Goal: Task Accomplishment & Management: Complete application form

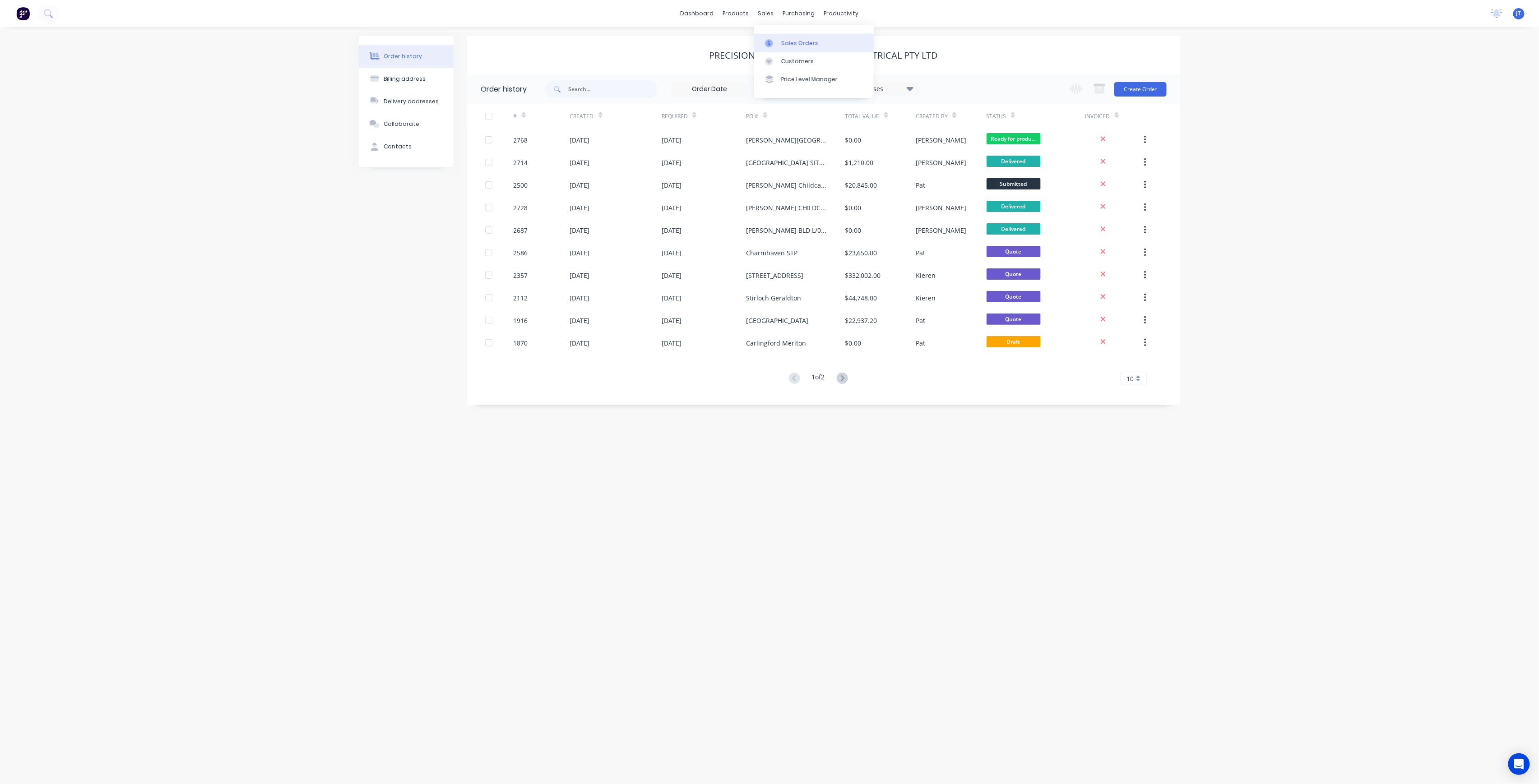
click at [791, 40] on div "Sales Orders" at bounding box center [800, 43] width 37 height 8
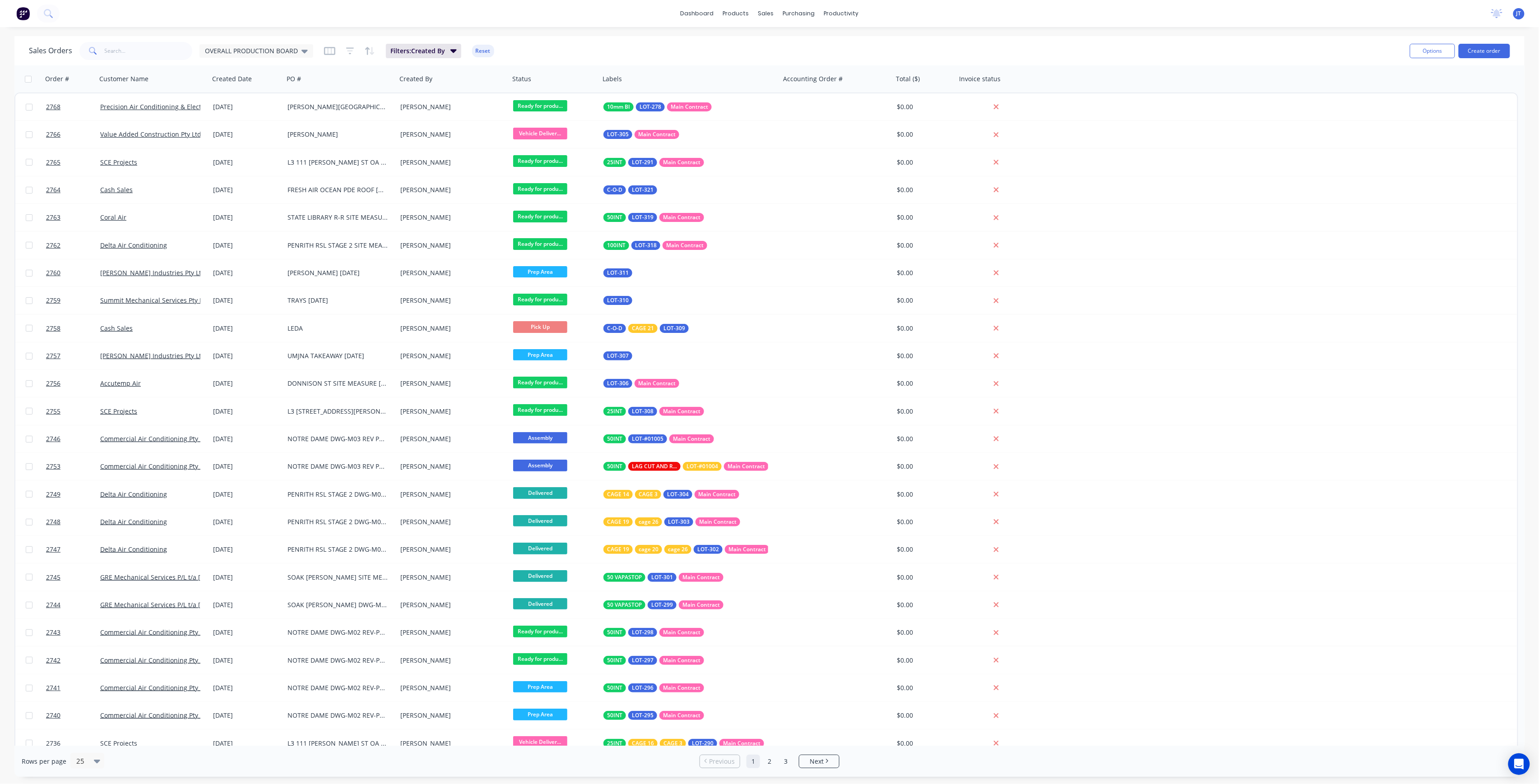
click at [1493, 60] on div "Options Create order" at bounding box center [1458, 51] width 104 height 22
click at [1492, 55] on button "Create order" at bounding box center [1484, 51] width 51 height 14
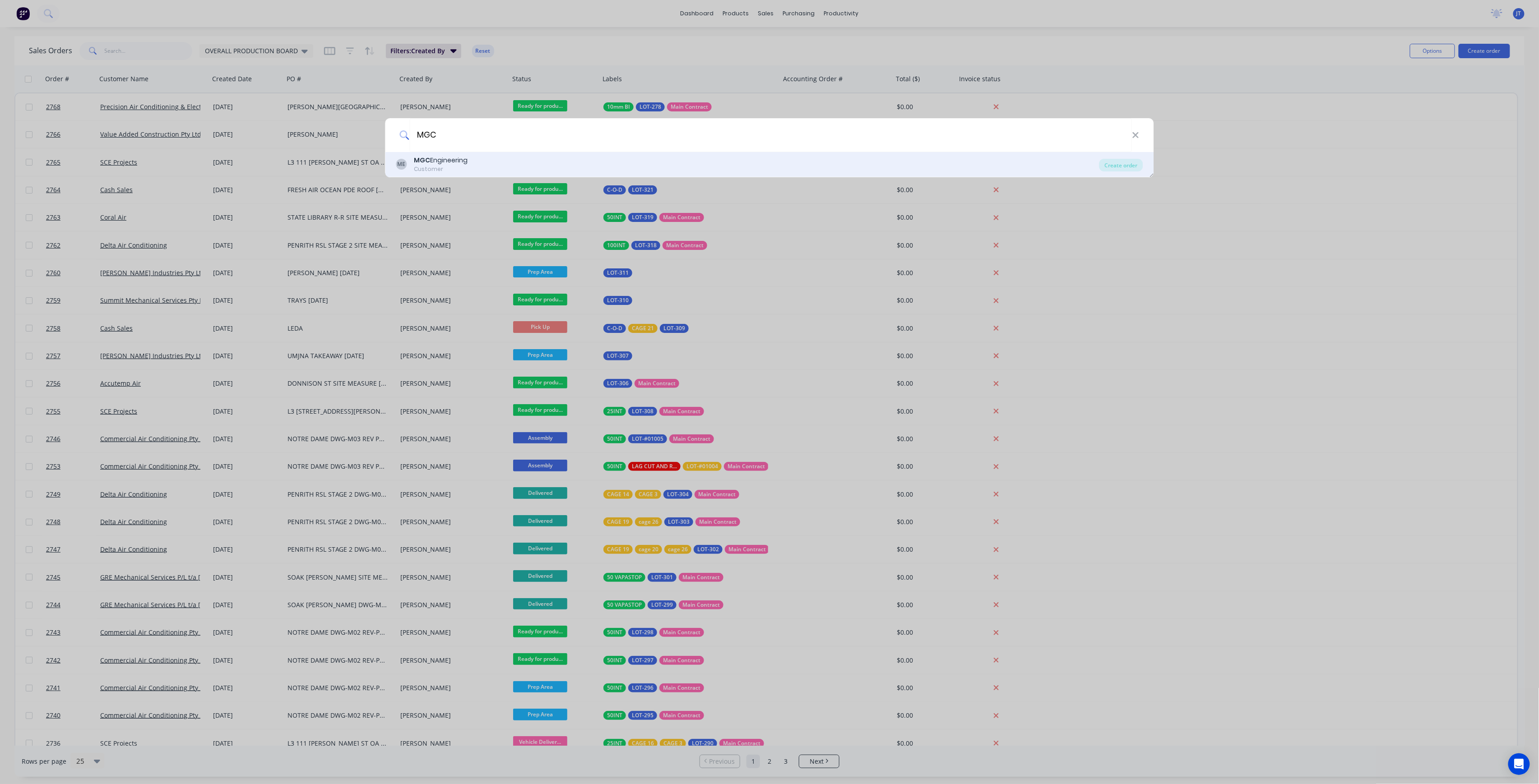
type input "MGC"
click at [999, 162] on div "ME MGC Engineering Customer" at bounding box center [747, 164] width 703 height 17
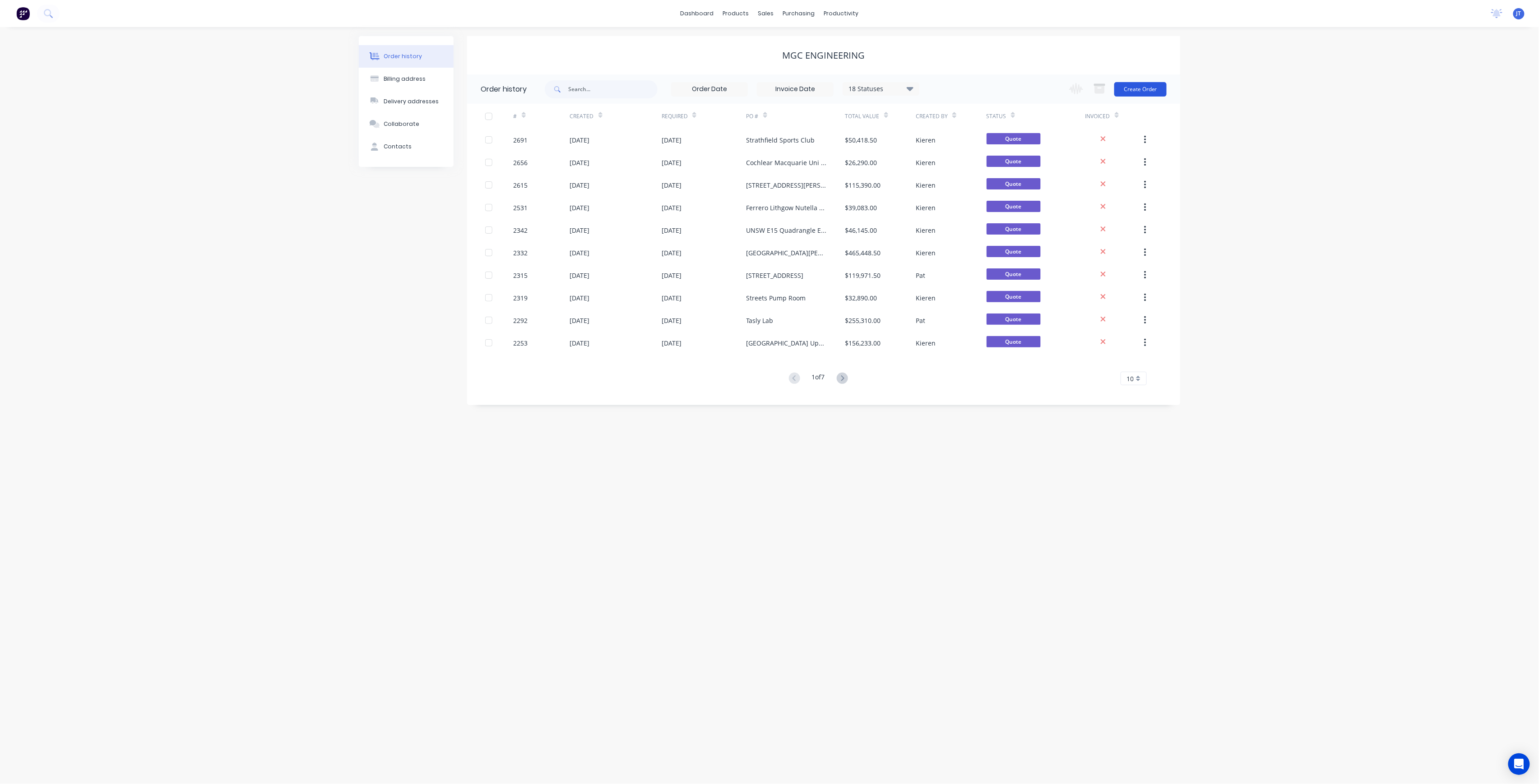
click at [1135, 86] on button "Create Order" at bounding box center [1140, 89] width 52 height 14
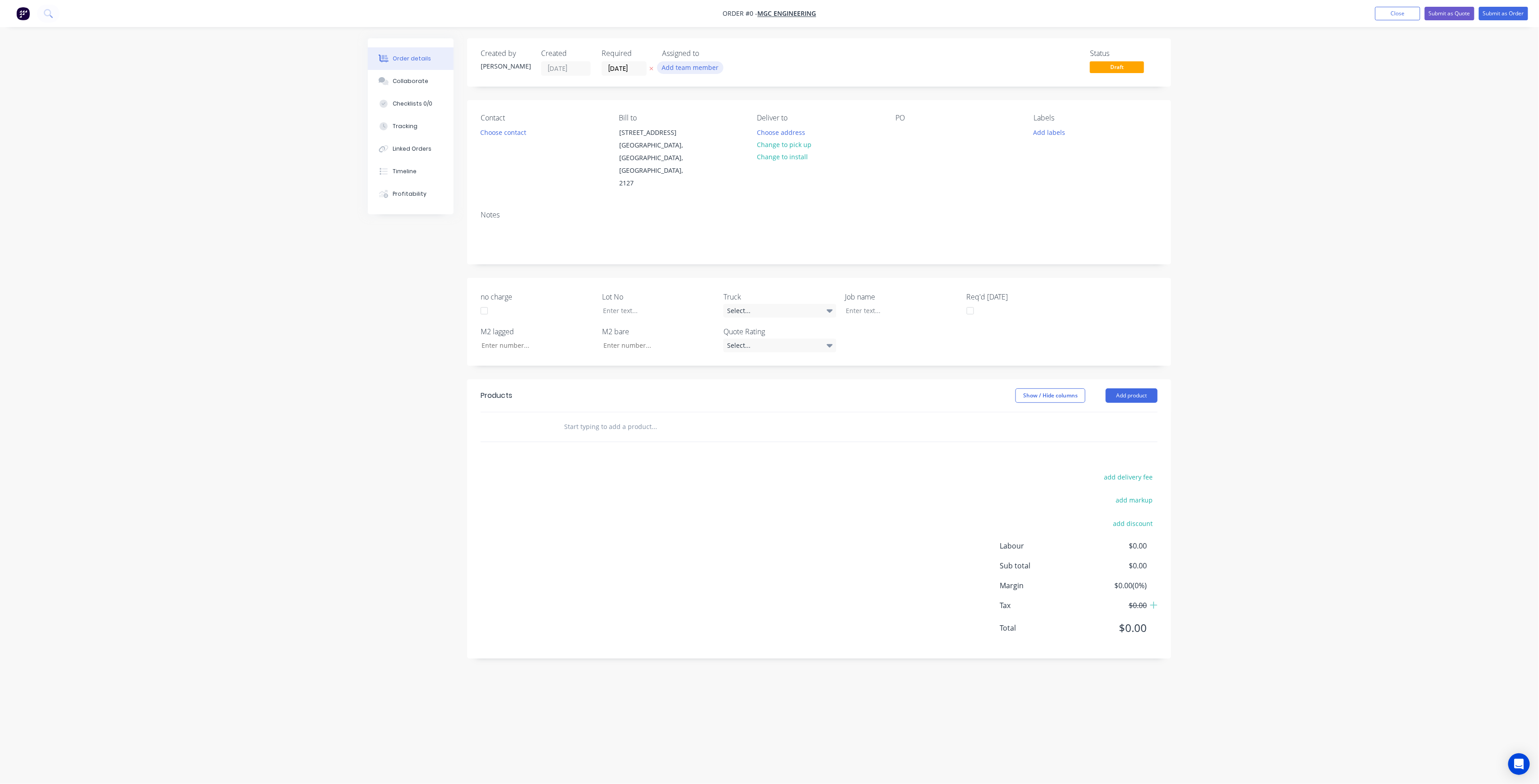
click at [719, 71] on button "Add team member" at bounding box center [690, 67] width 66 height 12
click at [718, 107] on div "[PERSON_NAME] (You) 005APS 007APS 03APS ute 04APS Big Hino [PERSON_NAME] delive…" at bounding box center [730, 145] width 135 height 135
drag, startPoint x: 718, startPoint y: 107, endPoint x: 719, endPoint y: 113, distance: 6.1
click at [718, 110] on div "[PERSON_NAME] (You) 005APS 007APS 03APS ute 04APS Big Hino [PERSON_NAME] delive…" at bounding box center [730, 145] width 135 height 135
click at [741, 113] on div "[PERSON_NAME] (You)" at bounding box center [735, 117] width 91 height 9
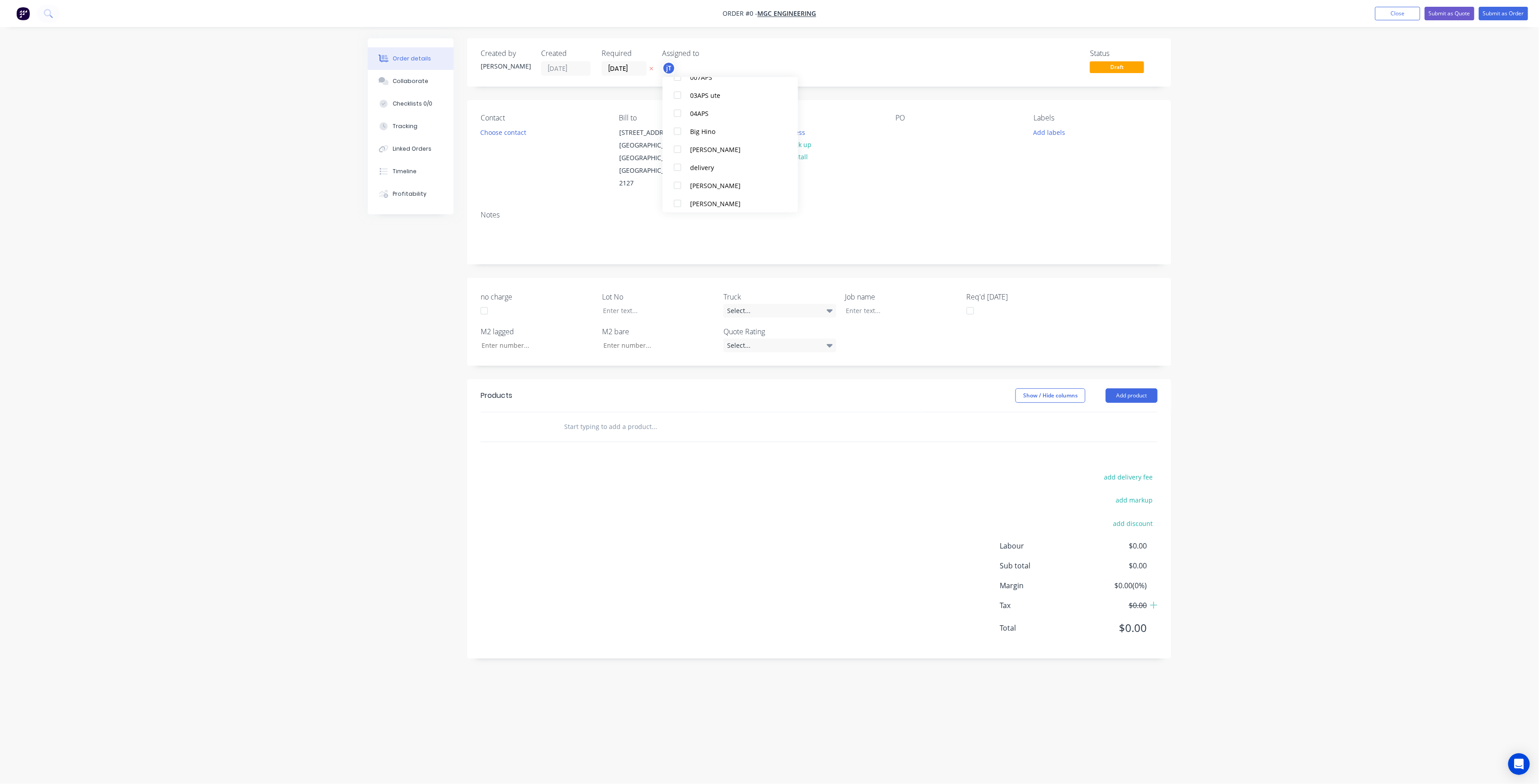
scroll to position [100, 0]
click at [726, 180] on div "[PERSON_NAME]" at bounding box center [735, 180] width 91 height 9
click at [512, 127] on div "Order details Collaborate Checklists 0/0 Tracking Linked Orders Timeline Profit…" at bounding box center [769, 375] width 821 height 674
click at [509, 135] on button "Choose contact" at bounding box center [503, 132] width 56 height 12
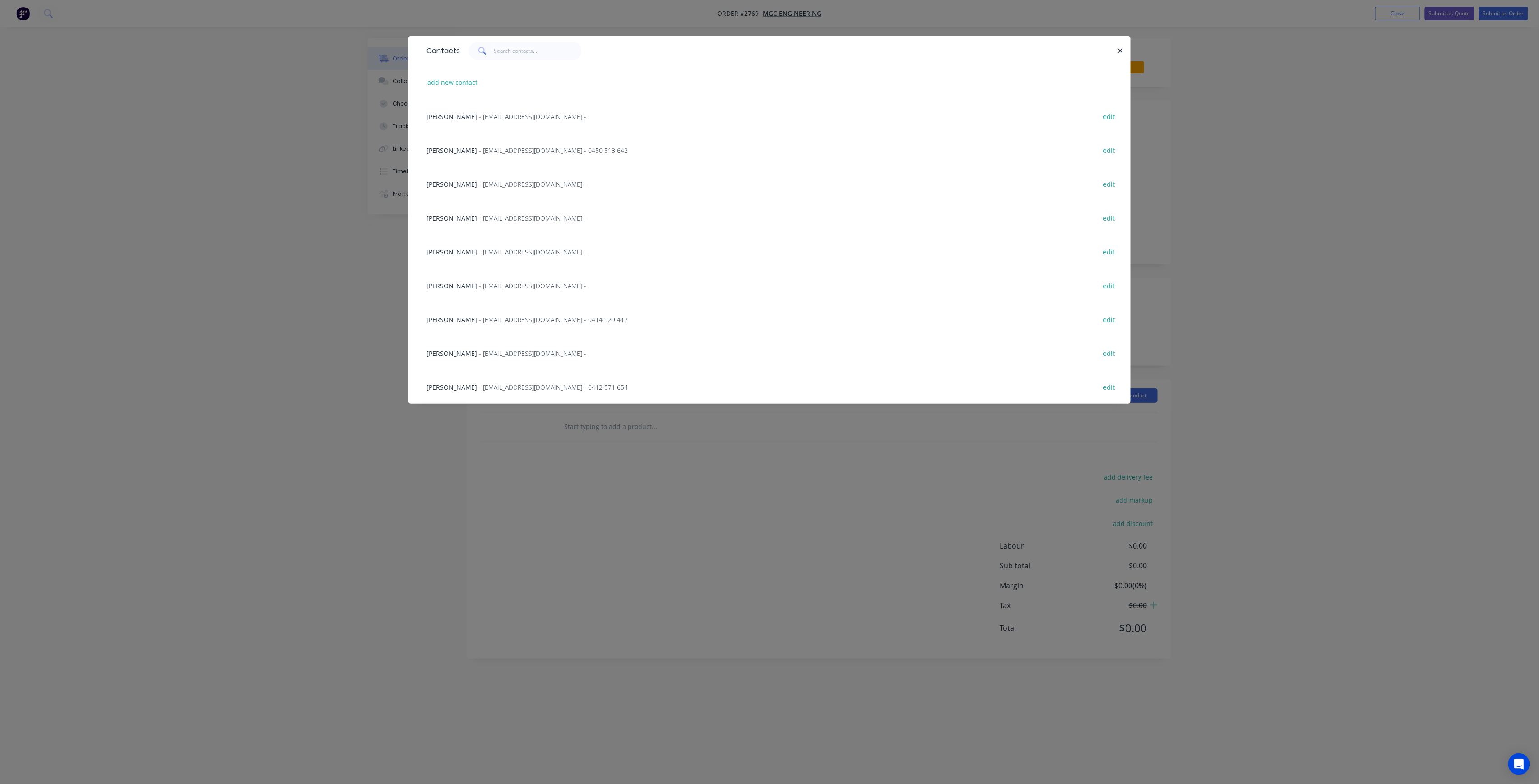
drag, startPoint x: 340, startPoint y: 195, endPoint x: 357, endPoint y: 199, distance: 17.5
click at [340, 196] on div "Contacts add new contact [PERSON_NAME] - [EMAIL_ADDRESS][DOMAIN_NAME] - edit [P…" at bounding box center [769, 392] width 1539 height 784
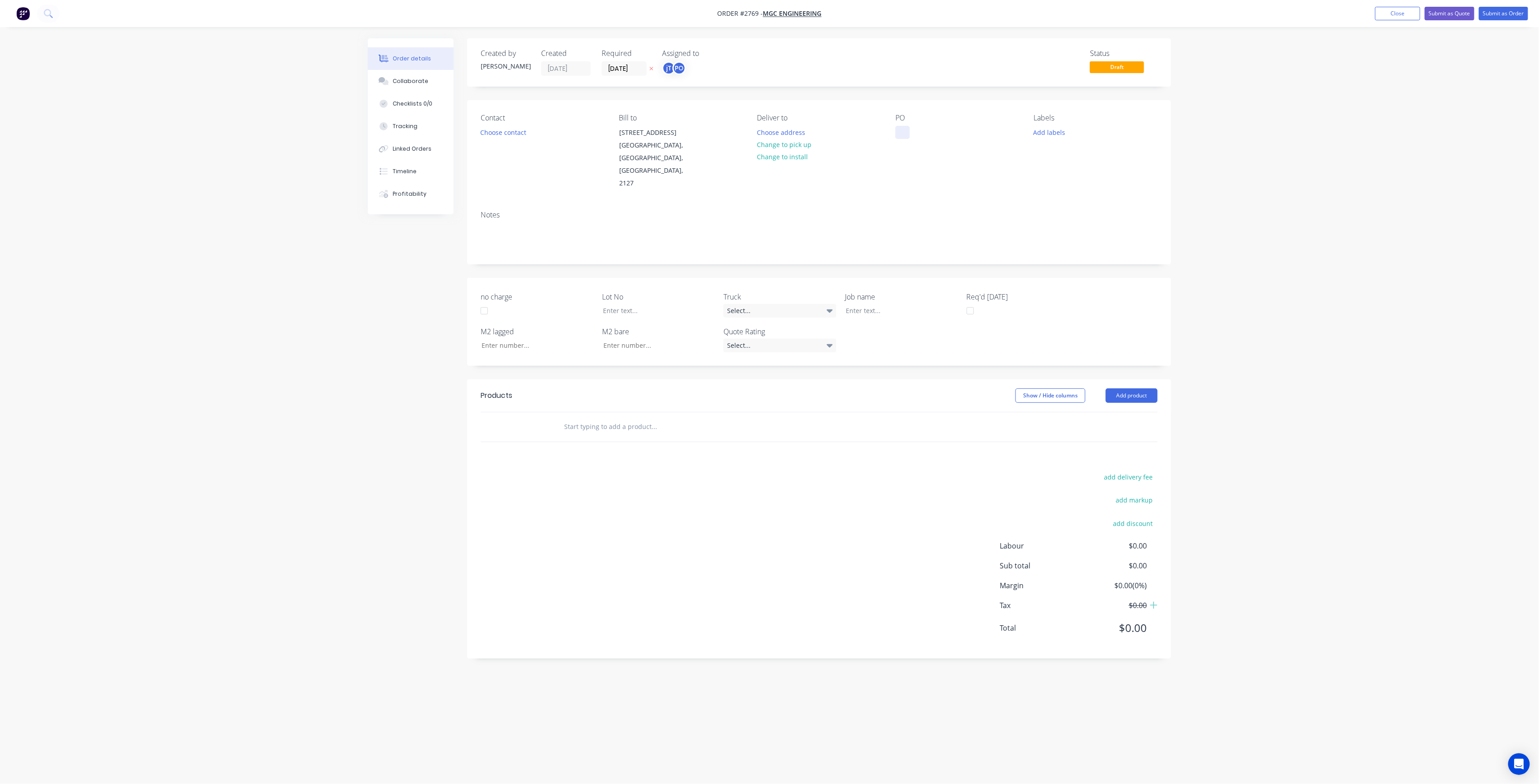
click at [908, 129] on div at bounding box center [902, 133] width 14 height 13
drag, startPoint x: 943, startPoint y: 150, endPoint x: 852, endPoint y: 131, distance: 93.0
click at [852, 131] on div "Contact Choose contact [PERSON_NAME] to [STREET_ADDRESS] Deliver to Choose addr…" at bounding box center [819, 152] width 704 height 103
copy div "SANITARIUM COND ROOM STH SITE MEASURE BIRD WIRES"
click at [880, 304] on div at bounding box center [895, 311] width 113 height 13
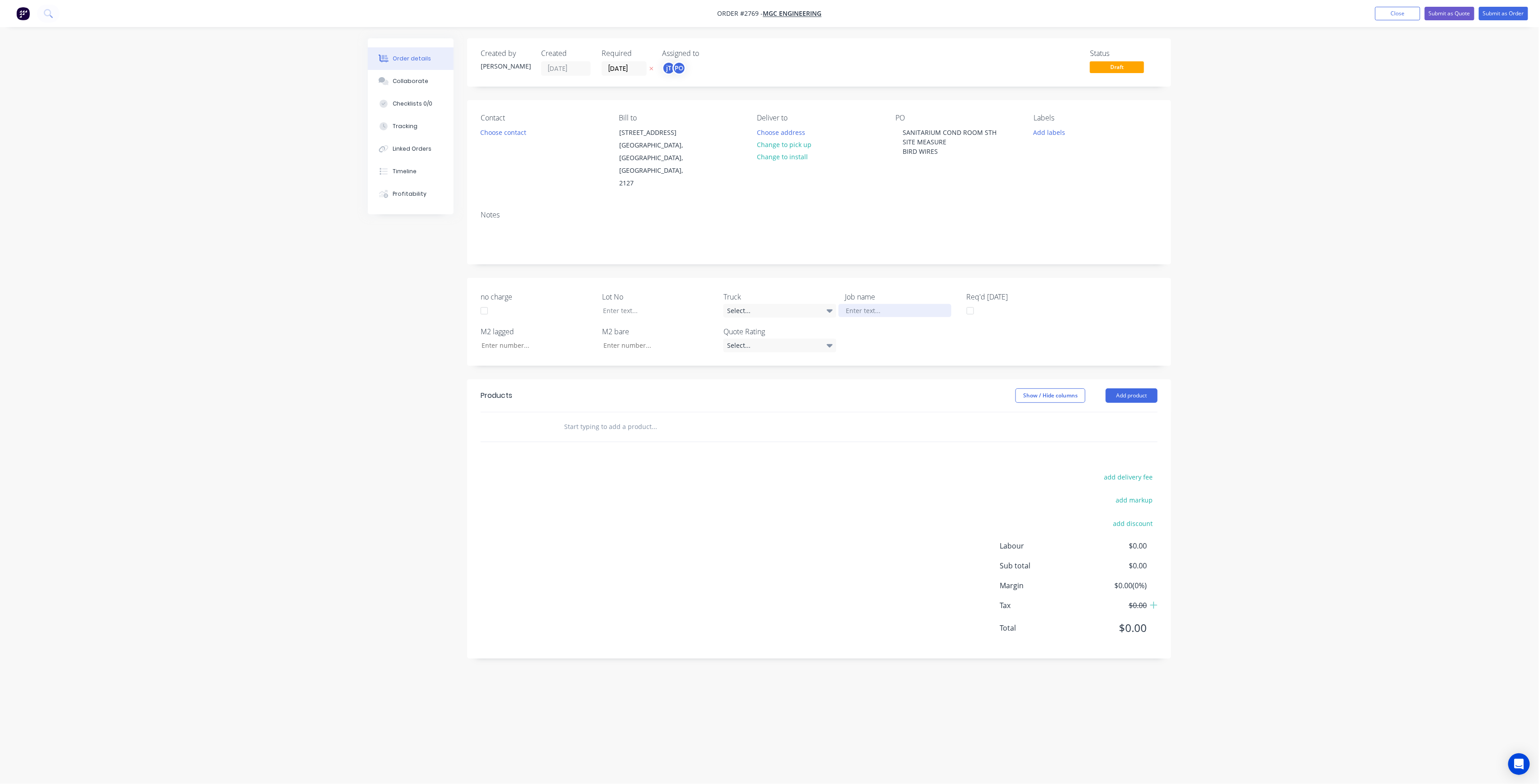
paste div
click at [846, 306] on div "SANITARIUM COND ROOM STHSITE MEASUREBIRD WIRES" at bounding box center [895, 315] width 113 height 22
click at [860, 307] on div "SANITARIUM COND ROOM STHSITE MEASUREBIRD WIRES" at bounding box center [895, 315] width 113 height 22
drag, startPoint x: 935, startPoint y: 304, endPoint x: 836, endPoint y: 293, distance: 99.6
click at [836, 293] on div "no charge Lot No Truck Select... Job name SANITARIUM COND ROOM STH ITE MEASUREB…" at bounding box center [819, 326] width 704 height 97
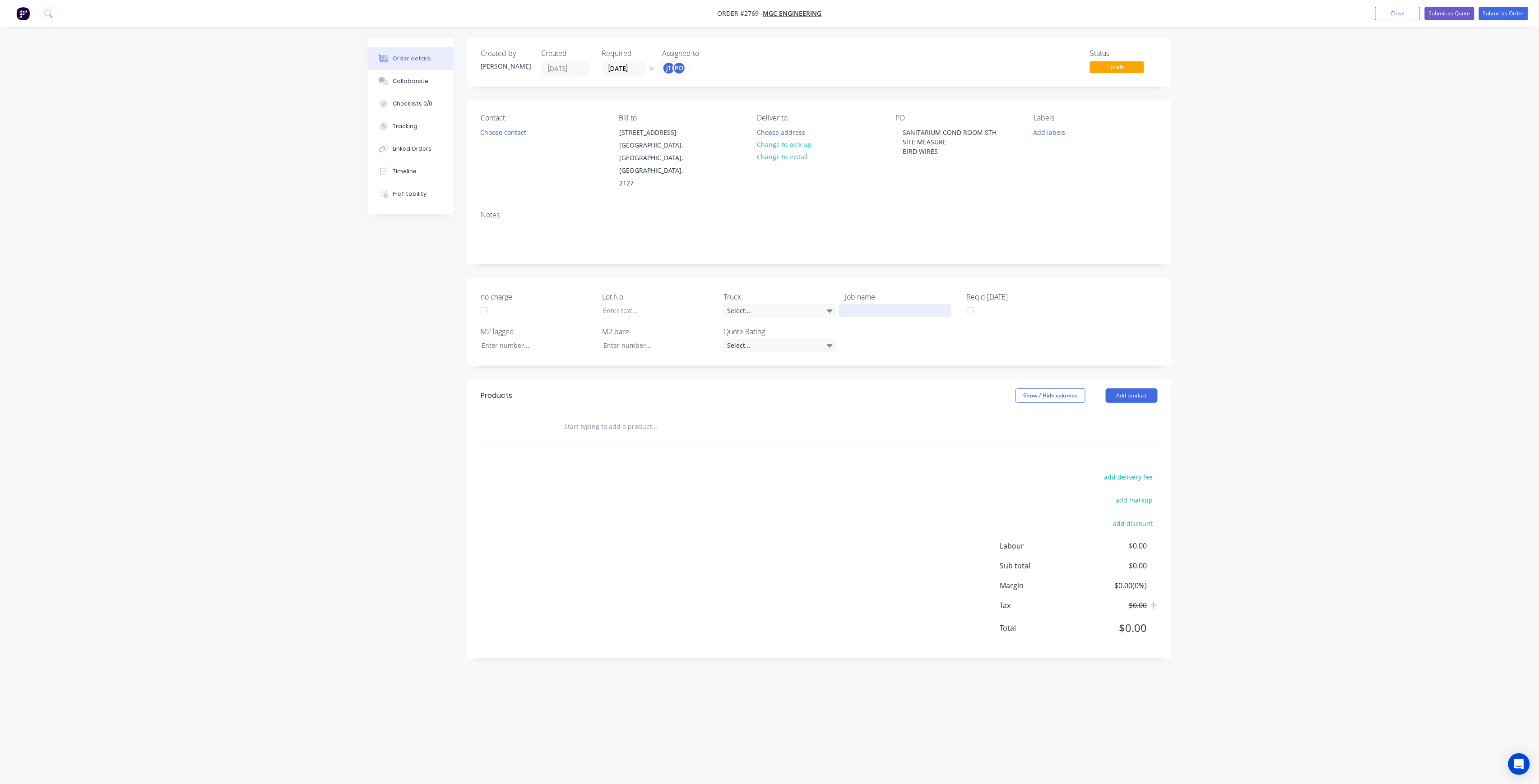
click at [862, 304] on div at bounding box center [895, 311] width 113 height 13
drag, startPoint x: 858, startPoint y: 308, endPoint x: 862, endPoint y: 311, distance: 5.0
click at [858, 308] on div "SANITARIUM COND ROOM STHSITE MEASUREBIRD WIRES" at bounding box center [895, 315] width 113 height 22
drag, startPoint x: 888, startPoint y: 304, endPoint x: 896, endPoint y: 306, distance: 8.2
click at [888, 304] on div "SANITARIUM COND ROOM STH SITE MEASUREBIRD WIRES" at bounding box center [895, 315] width 113 height 22
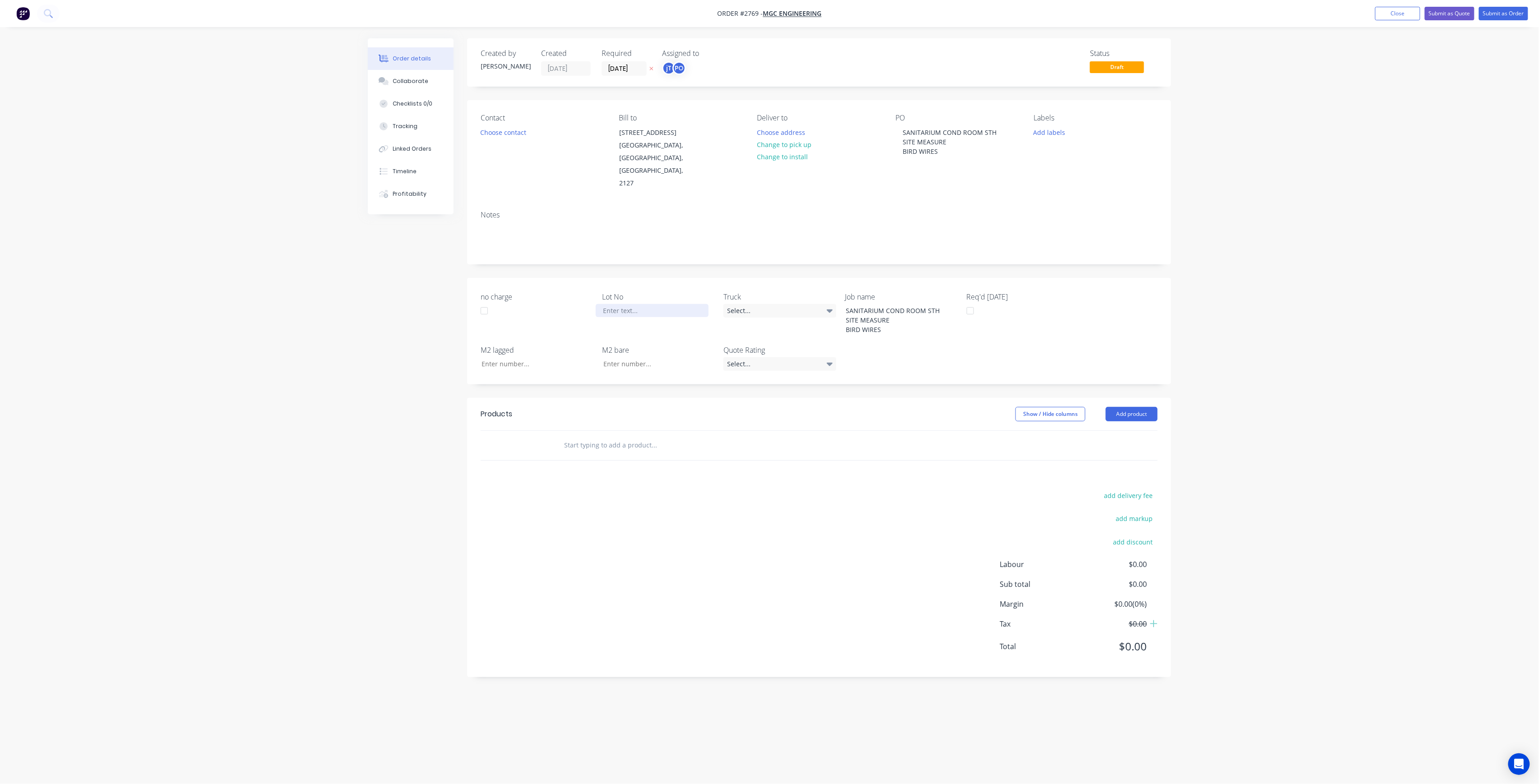
drag, startPoint x: 659, startPoint y: 287, endPoint x: 659, endPoint y: 292, distance: 5.0
click at [659, 292] on label "Lot No" at bounding box center [659, 296] width 113 height 11
click at [670, 304] on div at bounding box center [652, 311] width 113 height 13
click at [1044, 131] on button "Add labels" at bounding box center [1049, 132] width 42 height 12
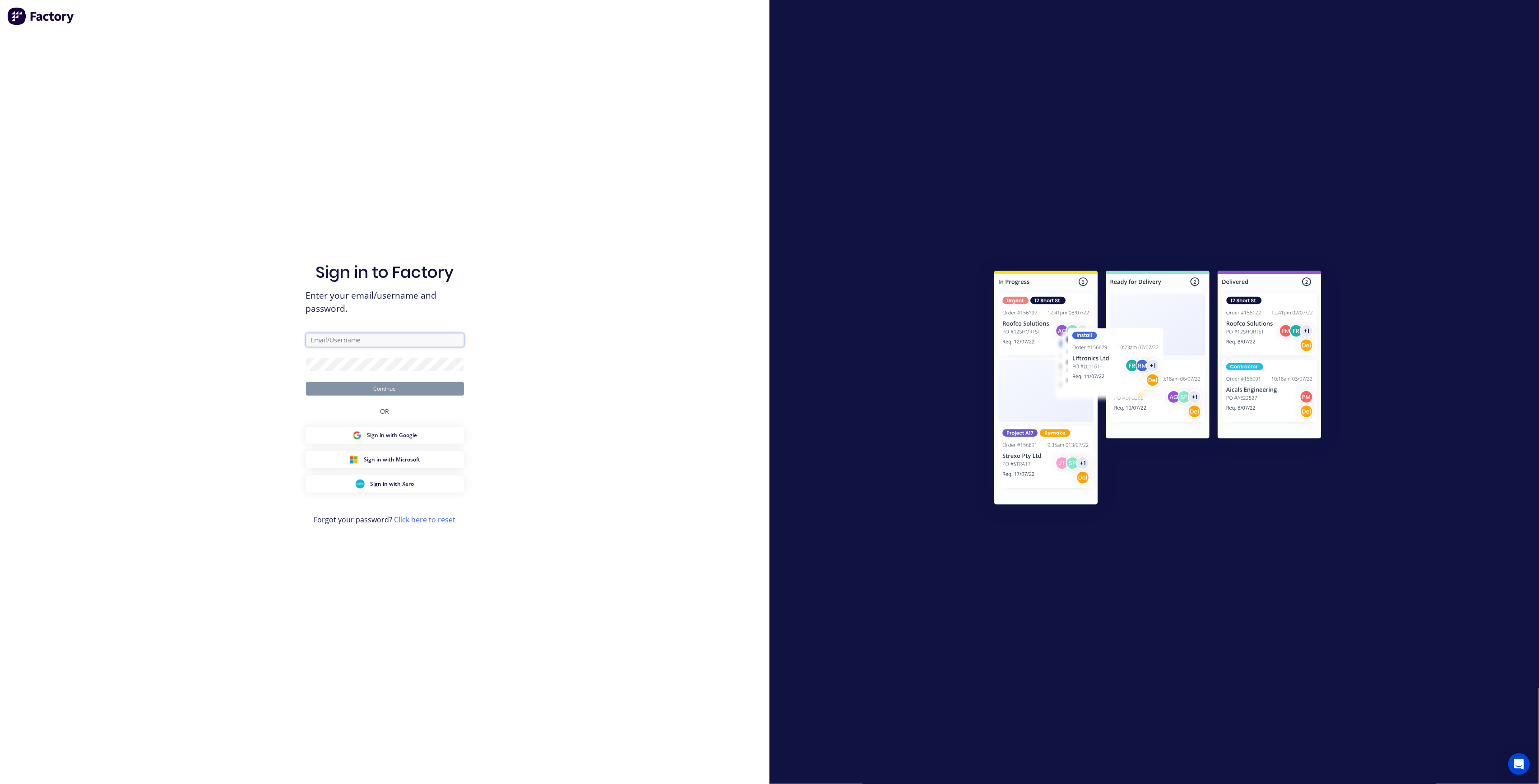
click at [414, 334] on input "text" at bounding box center [385, 341] width 158 height 13
click at [0, 784] on com-1password-button at bounding box center [0, 784] width 0 height 0
type input "[PERSON_NAME][EMAIL_ADDRESS][DOMAIN_NAME]"
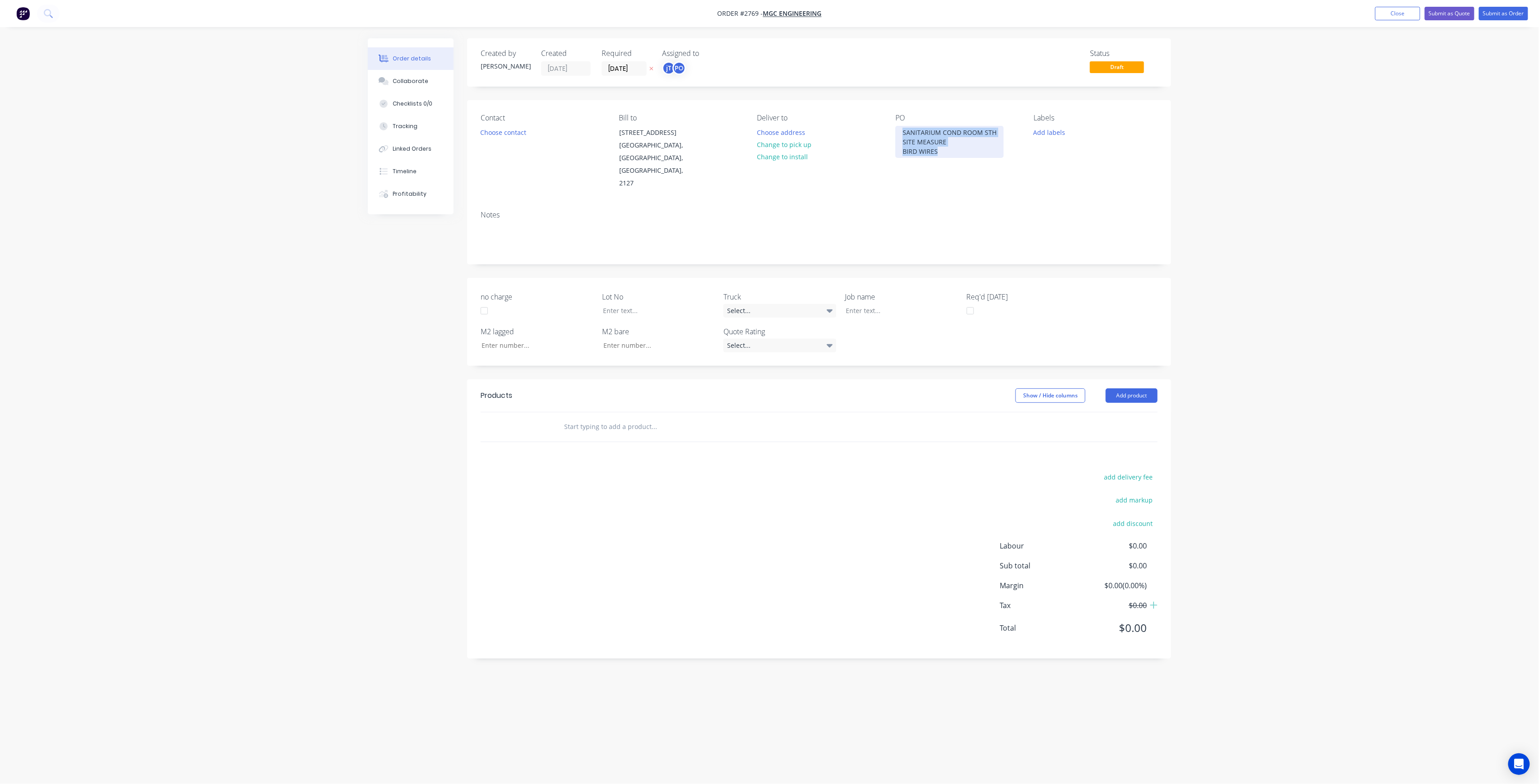
drag, startPoint x: 938, startPoint y: 155, endPoint x: 882, endPoint y: 126, distance: 63.1
click at [882, 126] on div "Contact Choose contact [PERSON_NAME] to [STREET_ADDRESS] Deliver to Choose addr…" at bounding box center [819, 152] width 704 height 103
copy div "SANITARIUM COND ROOM STH SITE MEASURE BIRD WIRES"
click at [880, 304] on div at bounding box center [895, 311] width 113 height 13
paste div
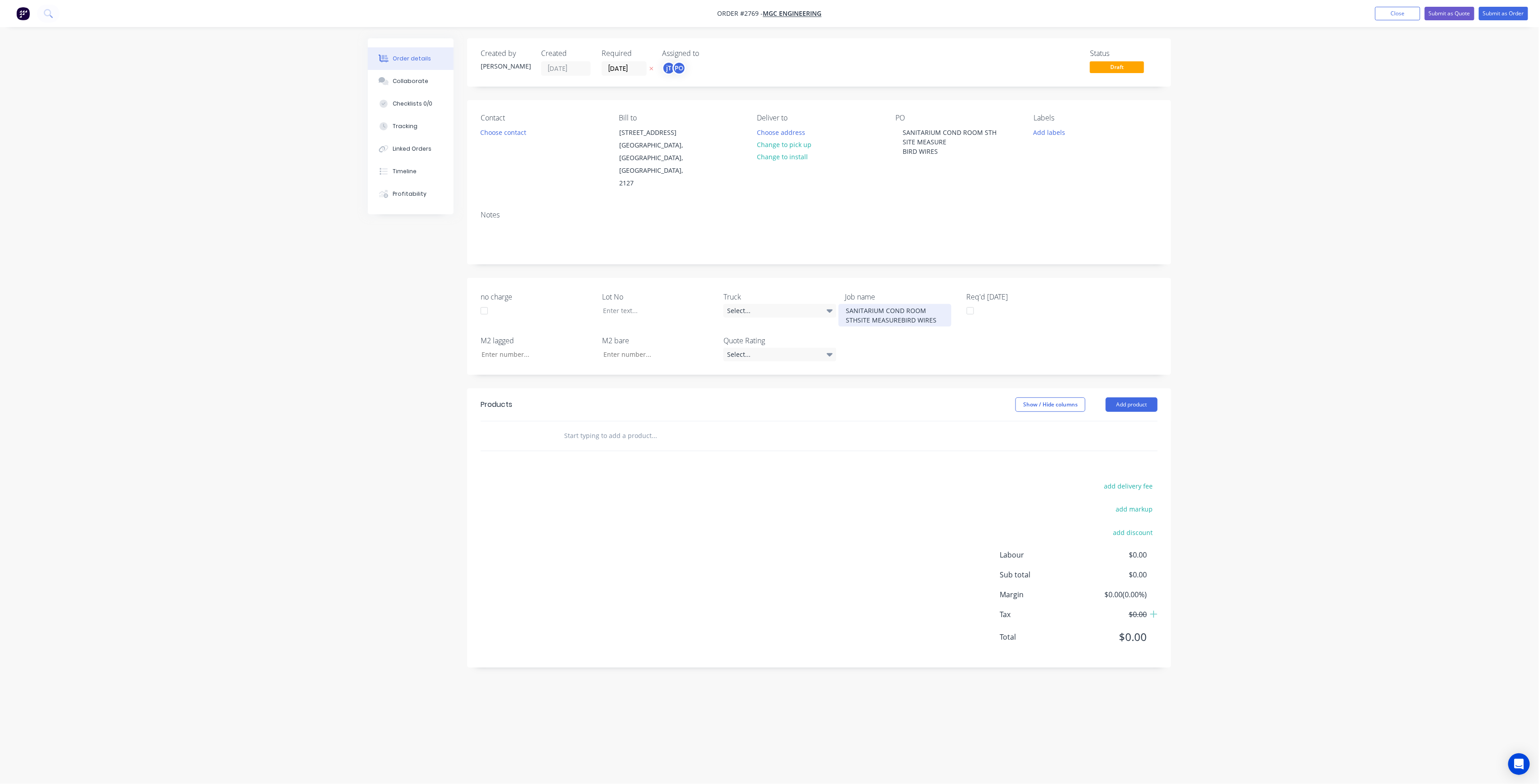
click at [857, 307] on div "SANITARIUM COND ROOM STHSITE MEASUREBIRD WIRES" at bounding box center [895, 315] width 113 height 22
click at [888, 307] on div "SANITARIUM COND ROOM STH SITE MEASUREBIRD WIRES" at bounding box center [895, 315] width 113 height 22
click at [621, 304] on div at bounding box center [652, 311] width 113 height 13
click at [1044, 130] on button "Add labels" at bounding box center [1049, 132] width 42 height 12
click at [1086, 189] on button "Create new label" at bounding box center [1101, 186] width 117 height 13
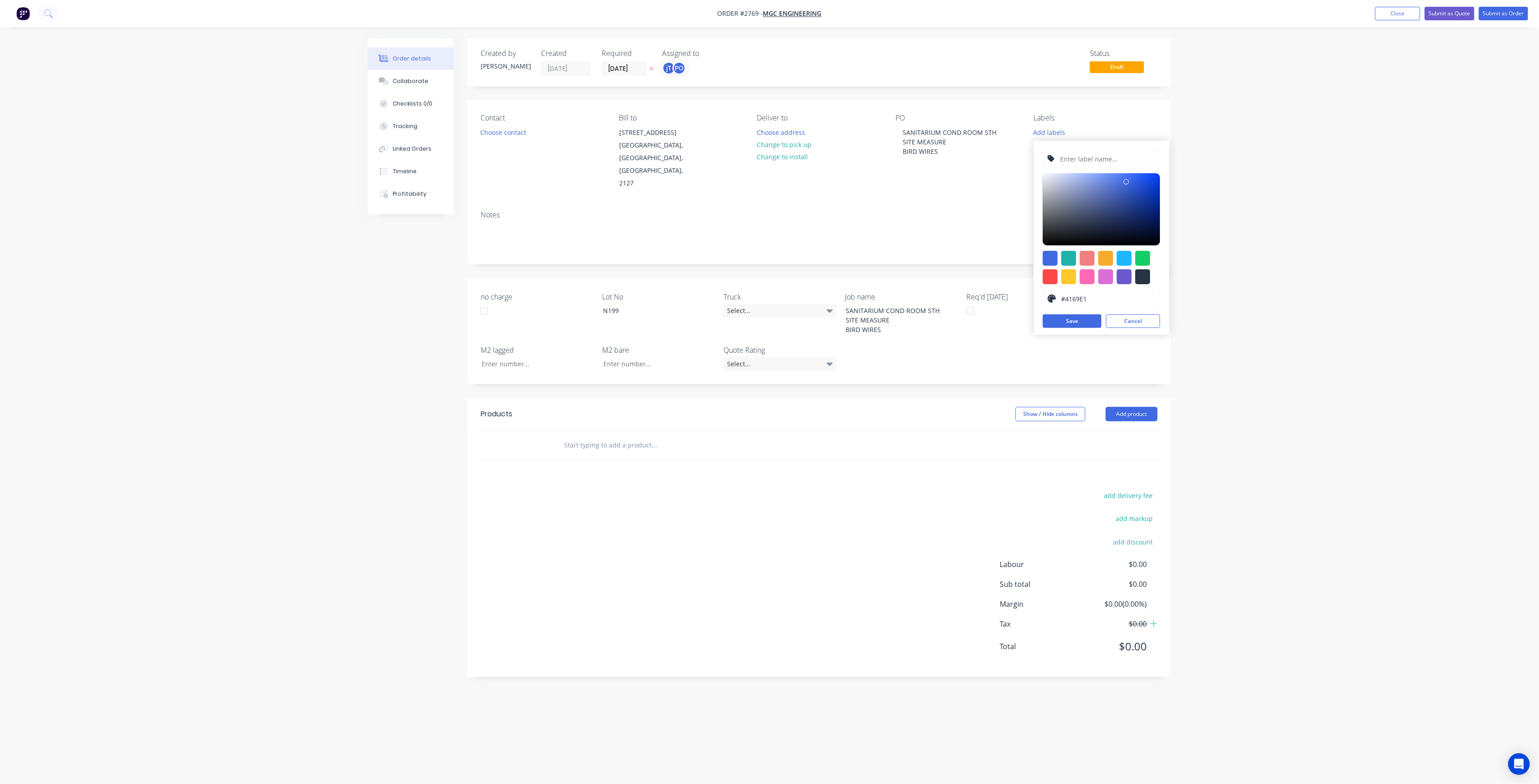
click at [1086, 156] on input "text" at bounding box center [1107, 159] width 96 height 17
type input "LOT-N199"
click at [1088, 318] on button "Save" at bounding box center [1072, 321] width 59 height 13
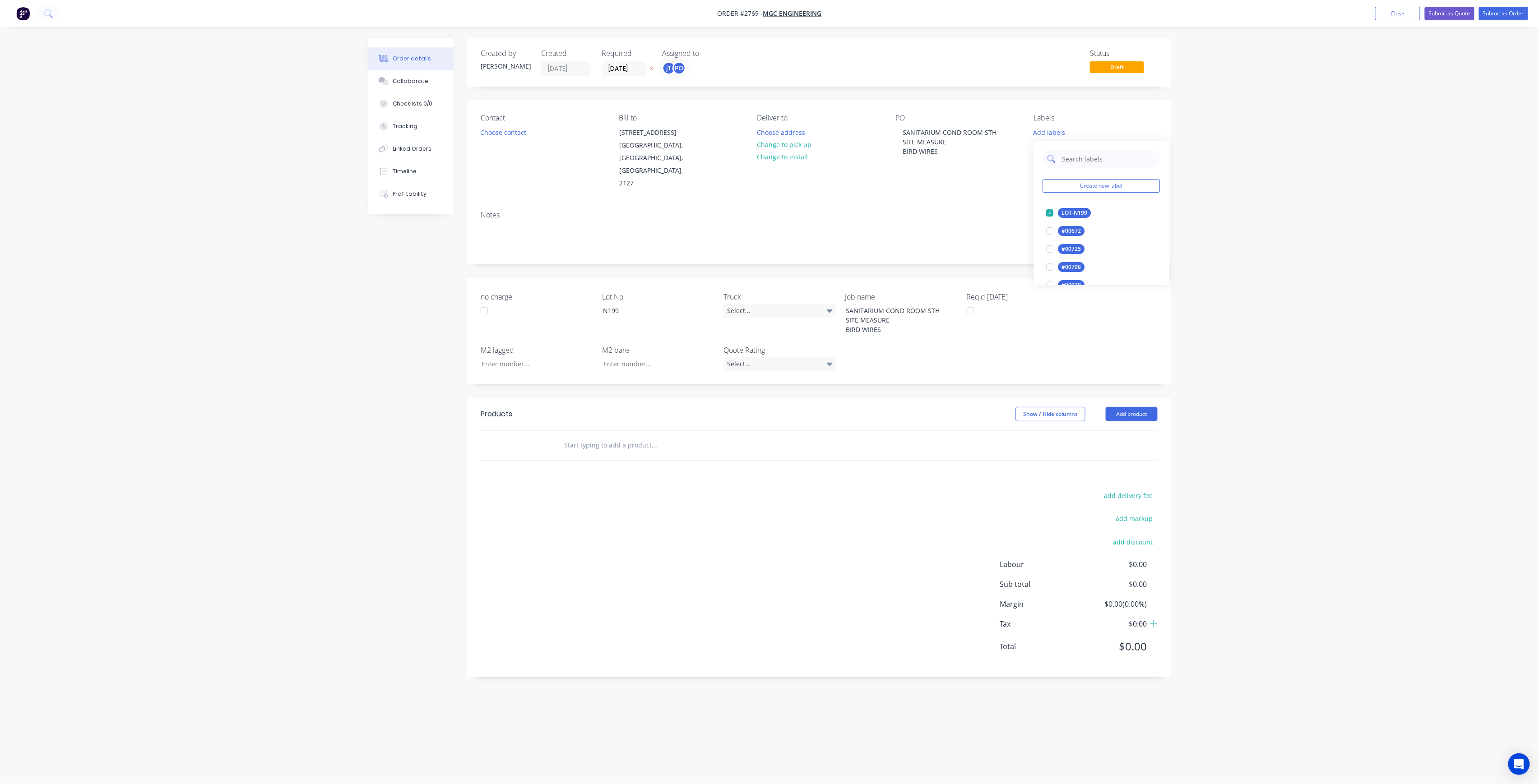
click at [1095, 152] on input "text" at bounding box center [1109, 159] width 95 height 18
click at [1095, 156] on input "text" at bounding box center [1109, 159] width 95 height 18
type input "MA"
click at [1078, 209] on div "Main Contract" at bounding box center [1081, 213] width 45 height 10
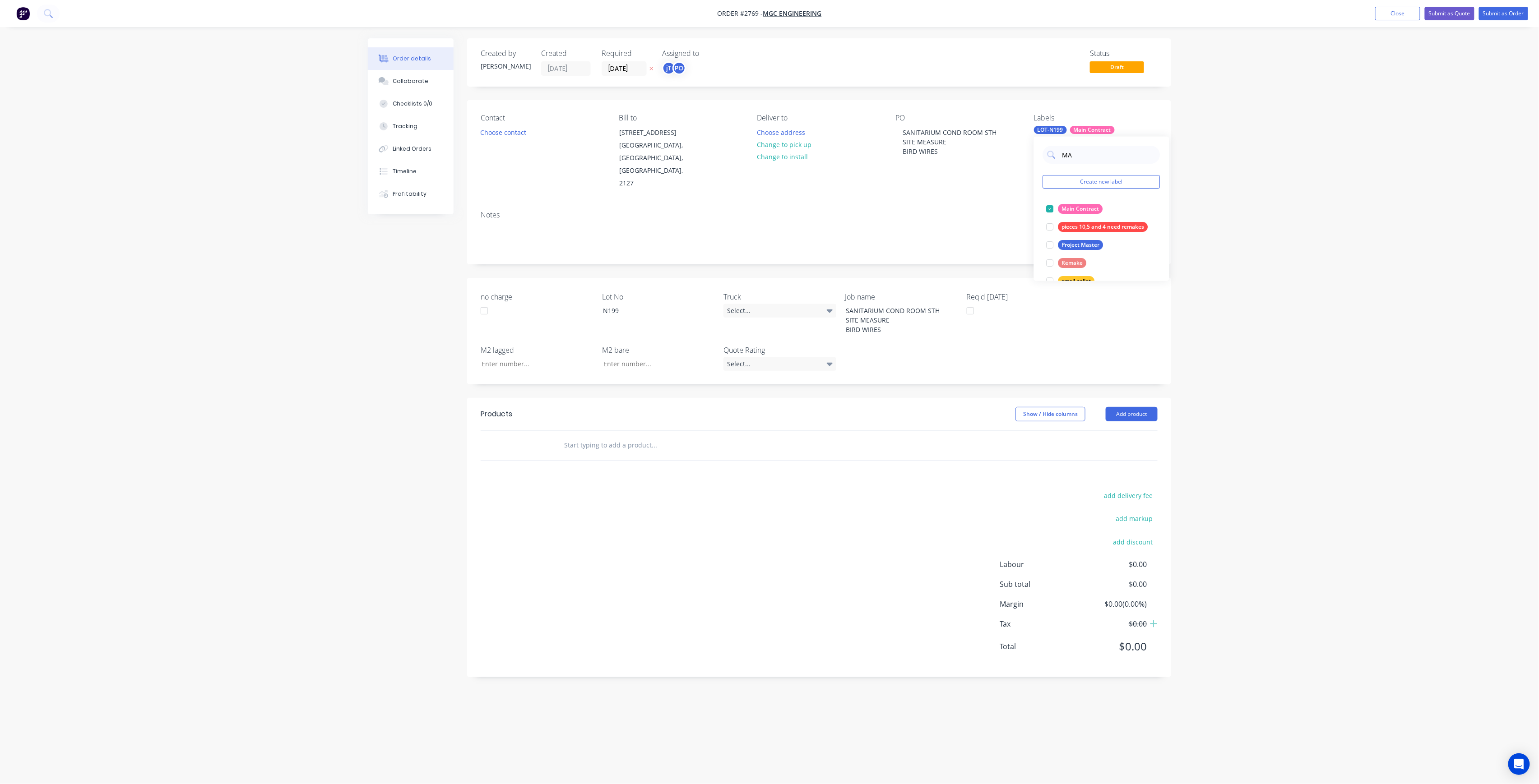
click at [1181, 215] on div "Order details Collaborate Checklists 0/0 Tracking Linked Orders Timeline Profit…" at bounding box center [769, 392] width 1539 height 784
click at [638, 438] on input "text" at bounding box center [654, 445] width 180 height 18
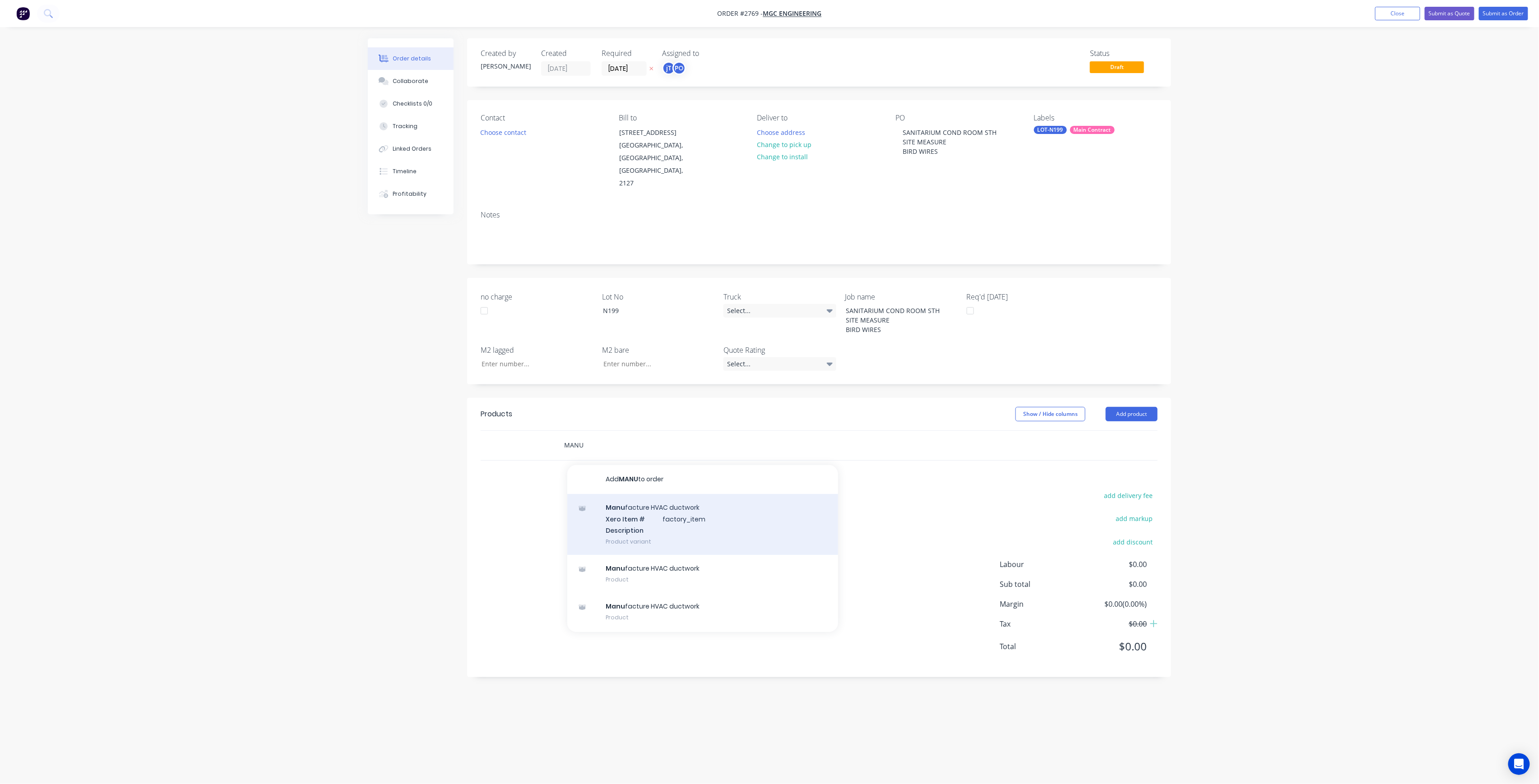
type input "MANU"
click at [647, 509] on div "Manu facture HVAC ductwork Xero Item # factory_item Description Product variant" at bounding box center [703, 524] width 271 height 61
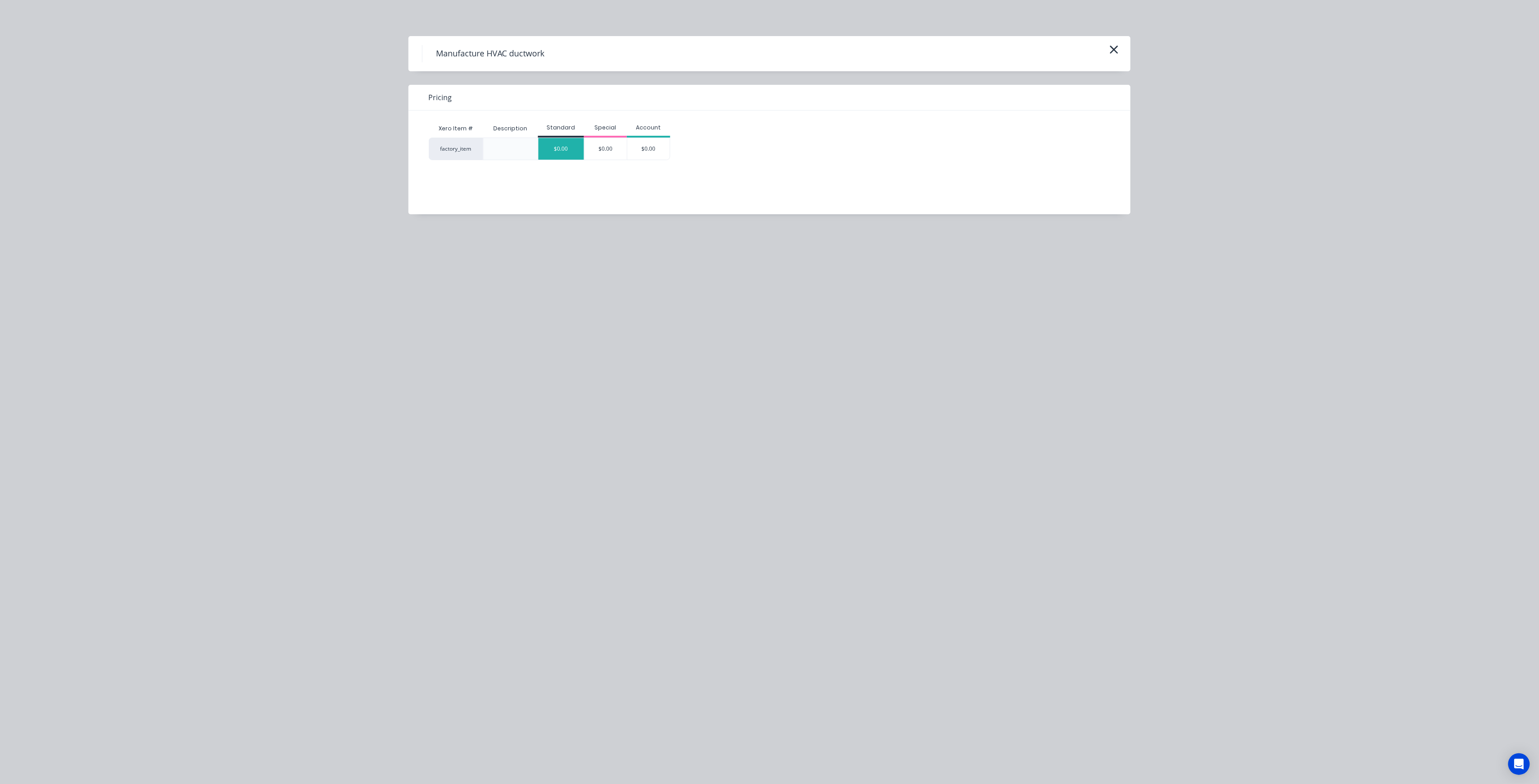
click at [558, 158] on div "$0.00" at bounding box center [561, 149] width 46 height 22
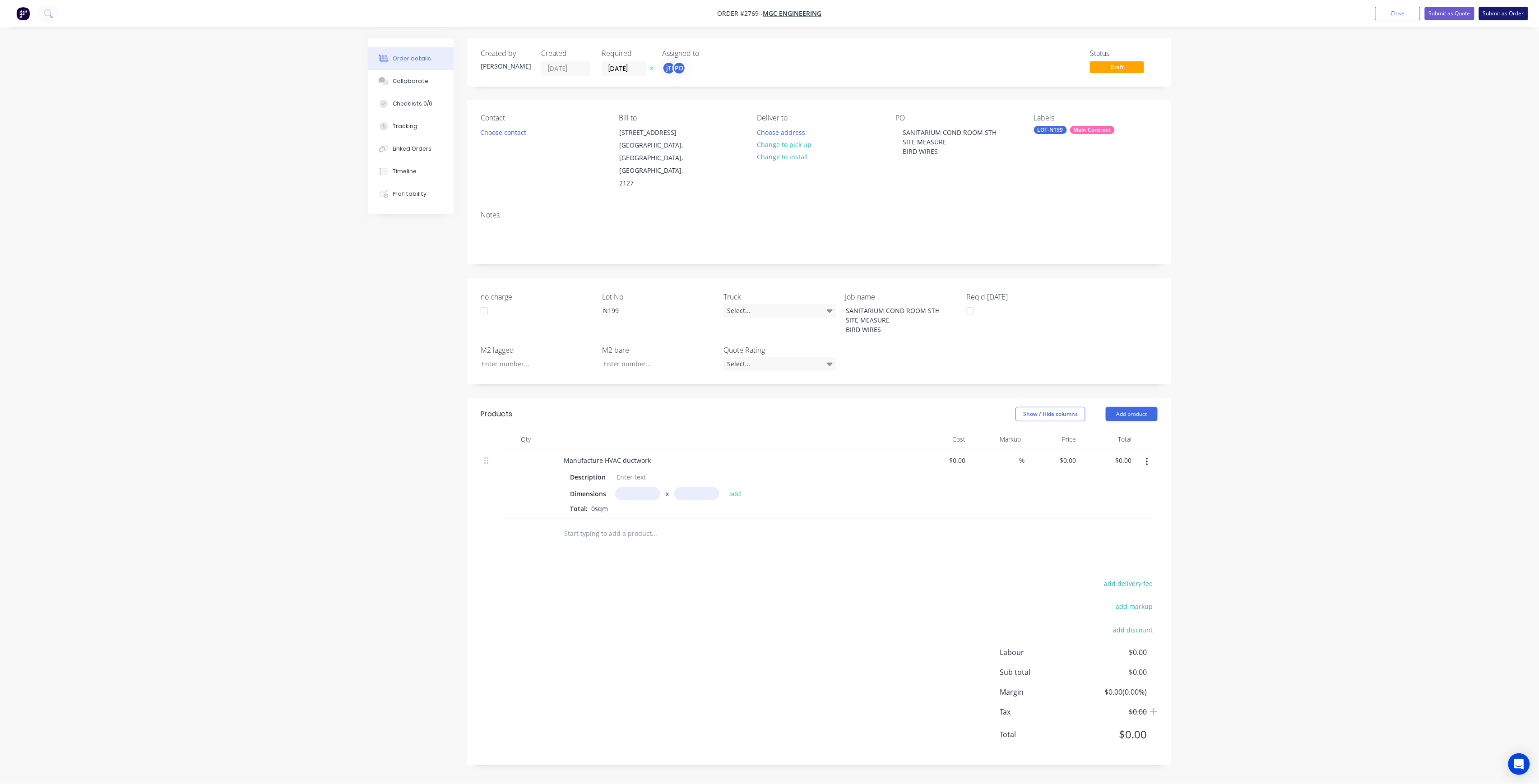
click at [1507, 9] on button "Submit as Order" at bounding box center [1503, 13] width 49 height 13
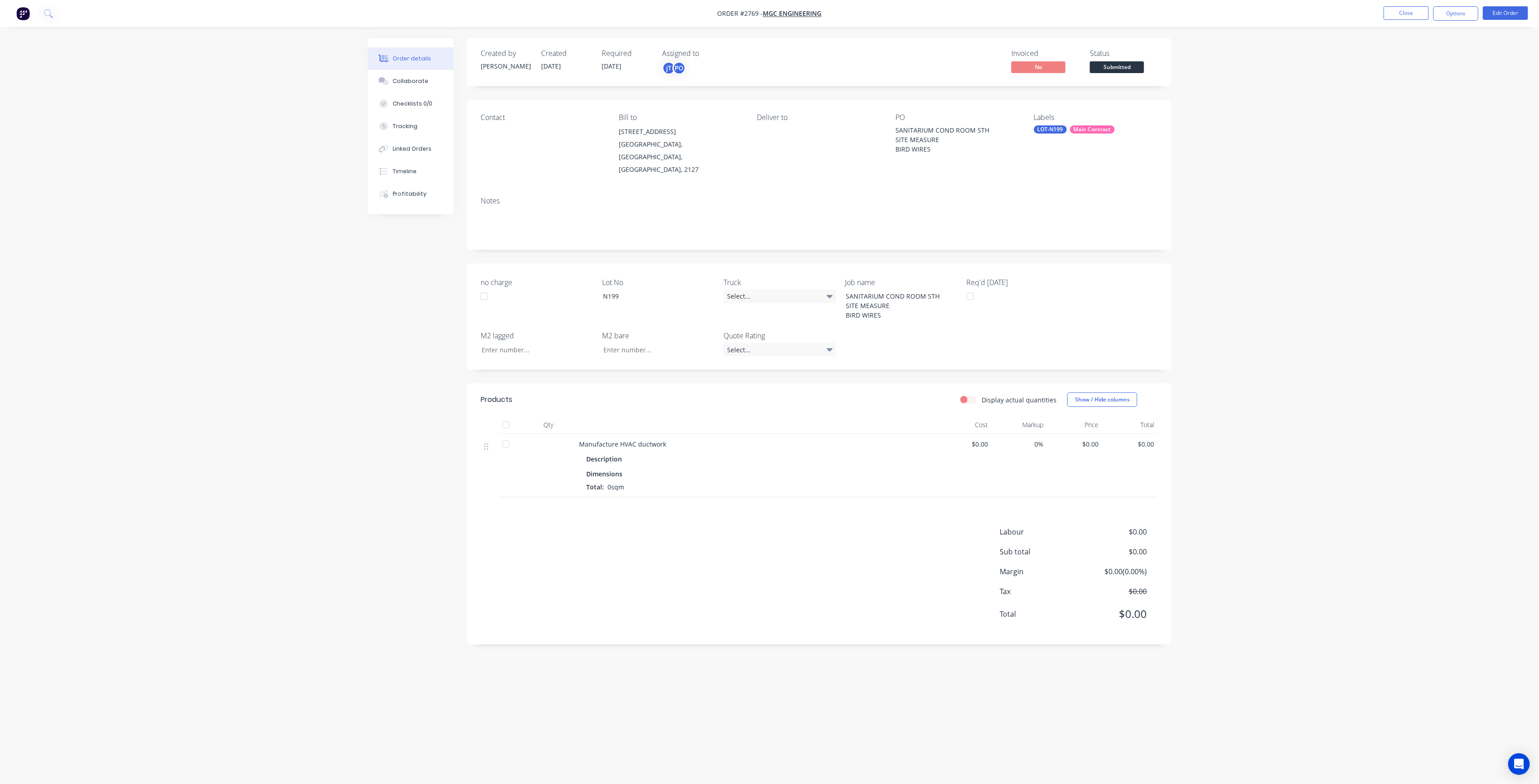
click at [1118, 71] on span "Submitted" at bounding box center [1116, 67] width 54 height 12
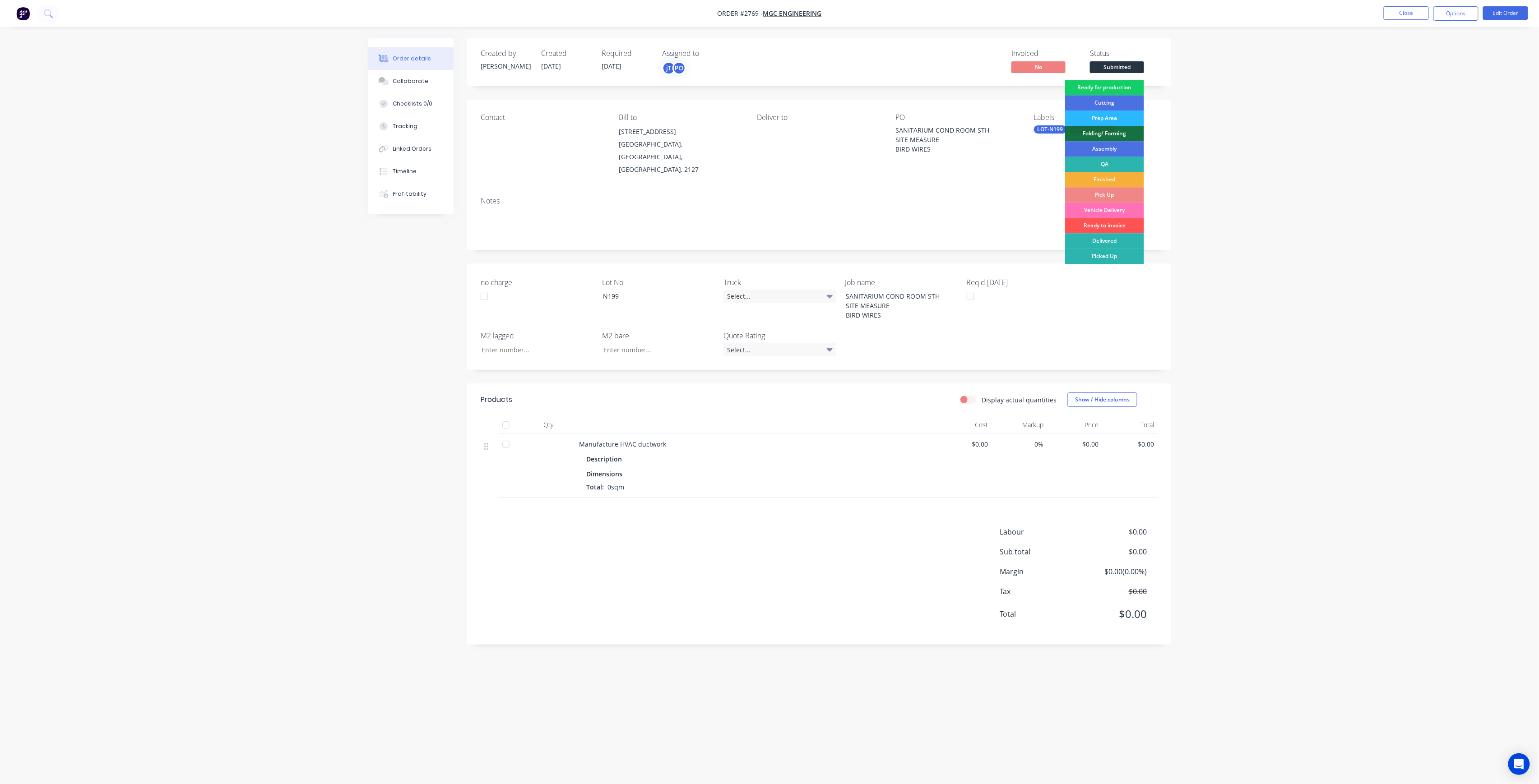
click at [1130, 87] on div "Ready for production" at bounding box center [1104, 87] width 79 height 15
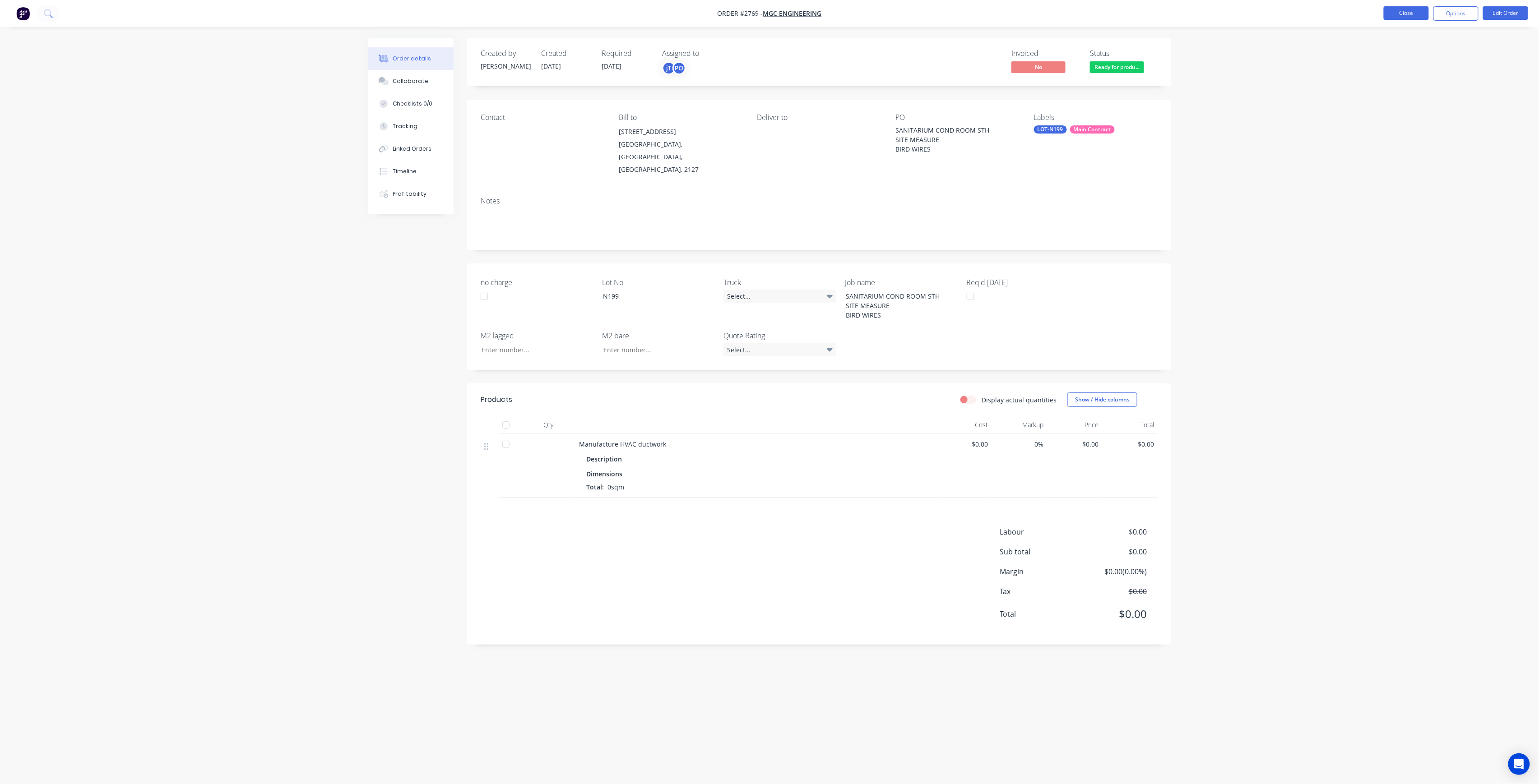
click at [1419, 17] on button "Close" at bounding box center [1406, 13] width 45 height 13
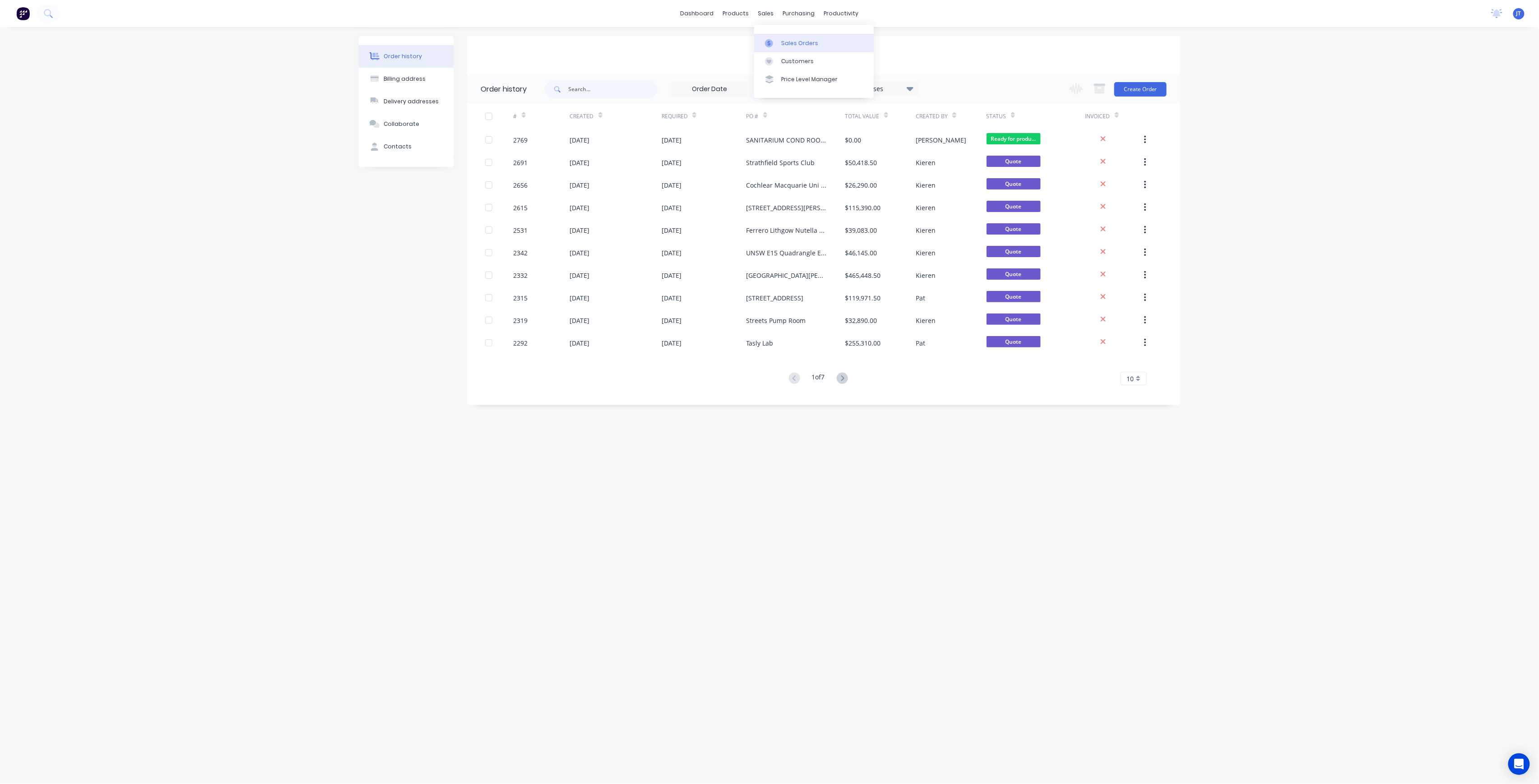
click at [784, 37] on link "Sales Orders" at bounding box center [814, 43] width 120 height 18
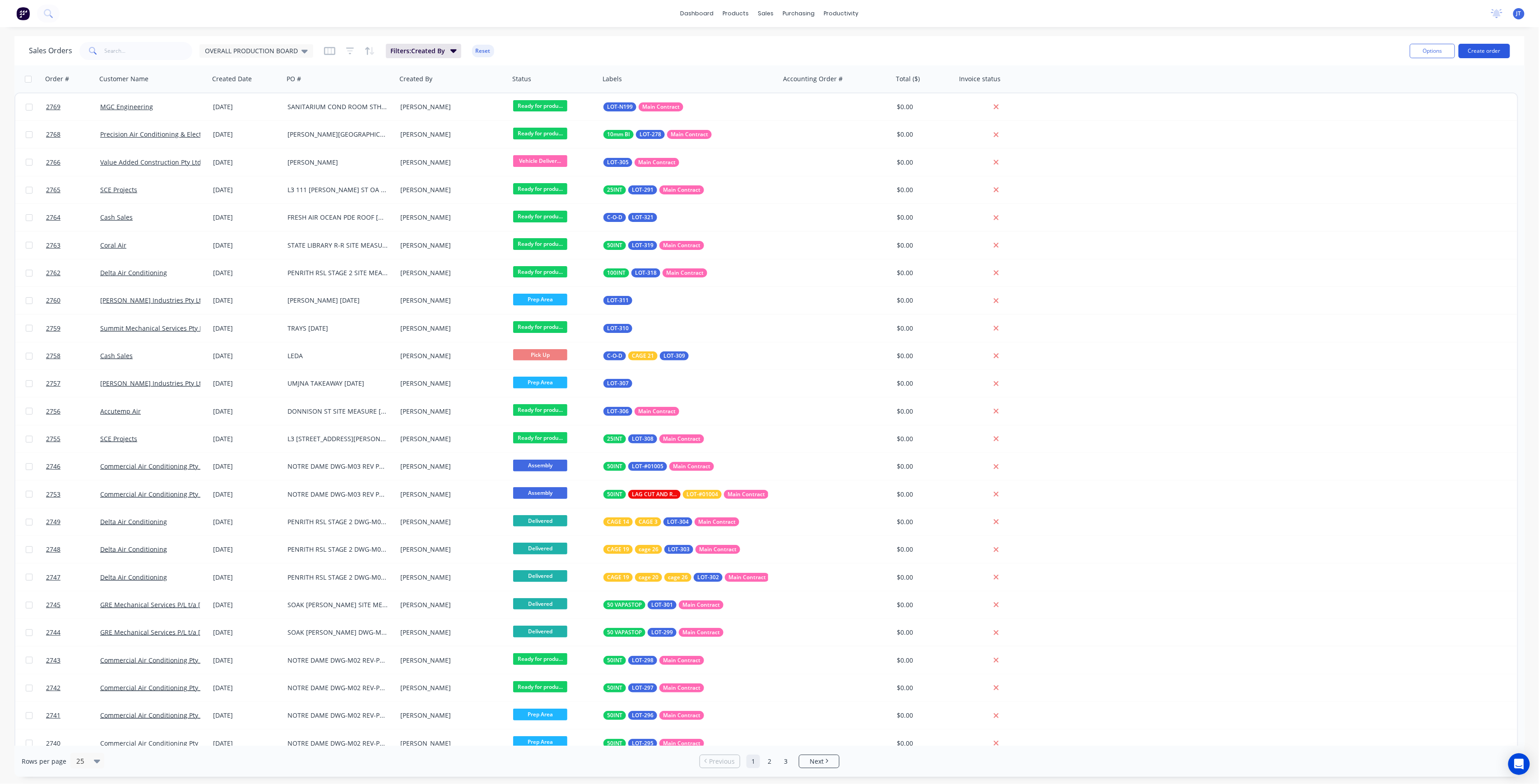
click at [1486, 53] on button "Create order" at bounding box center [1484, 51] width 51 height 14
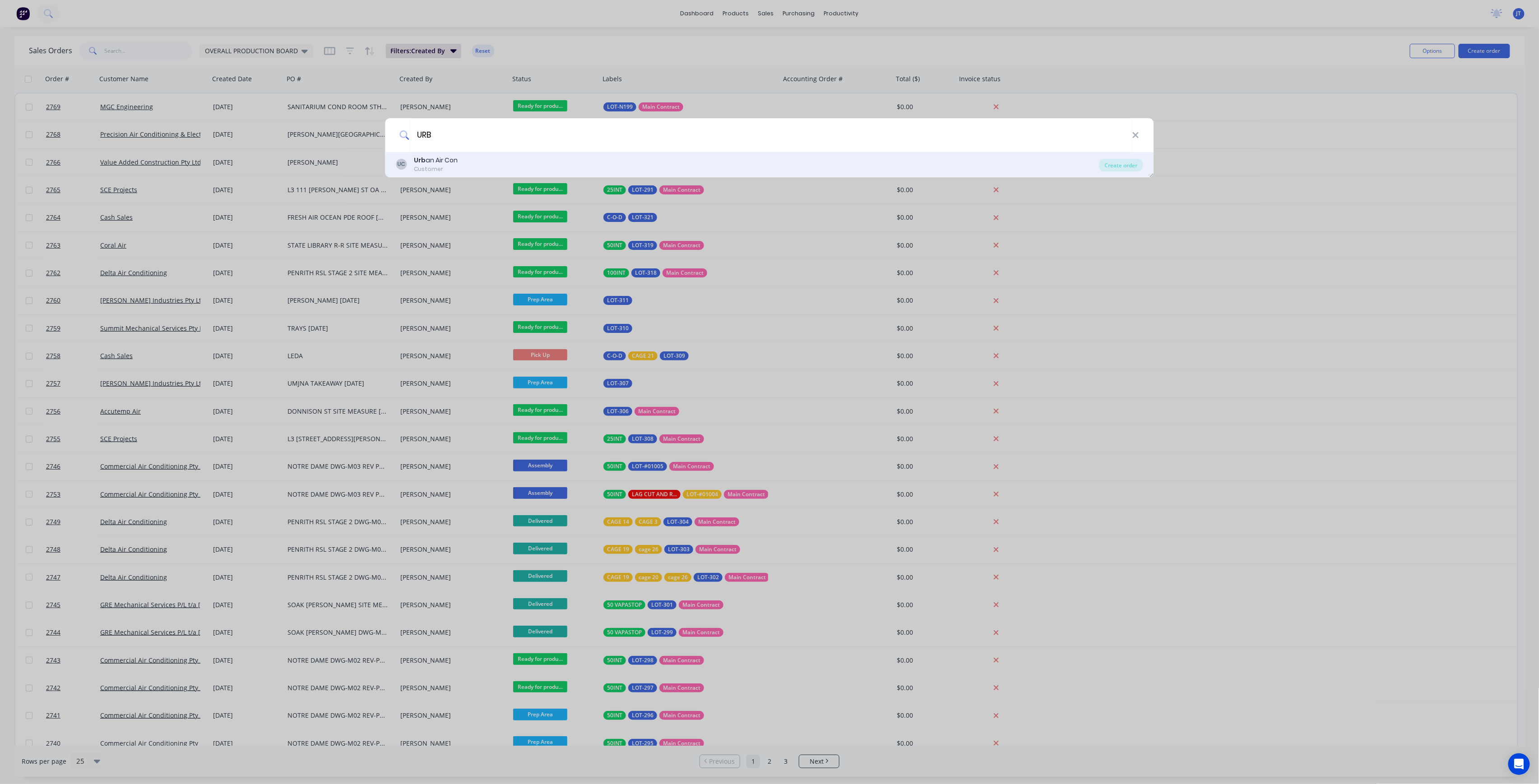
type input "URB"
click at [604, 161] on div "UC Urb an Air Con Customer" at bounding box center [747, 164] width 703 height 17
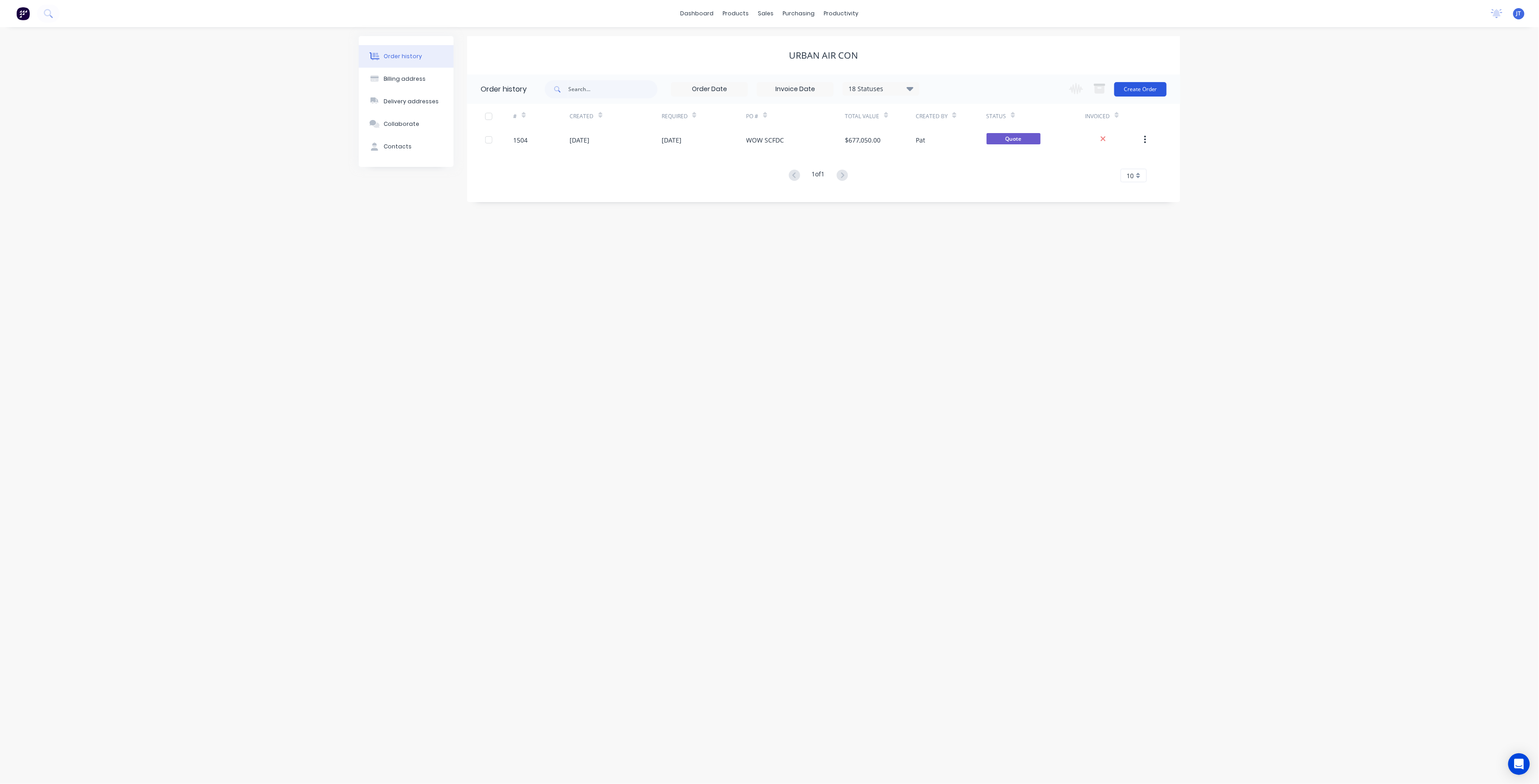
click at [1147, 89] on button "Create Order" at bounding box center [1140, 89] width 52 height 14
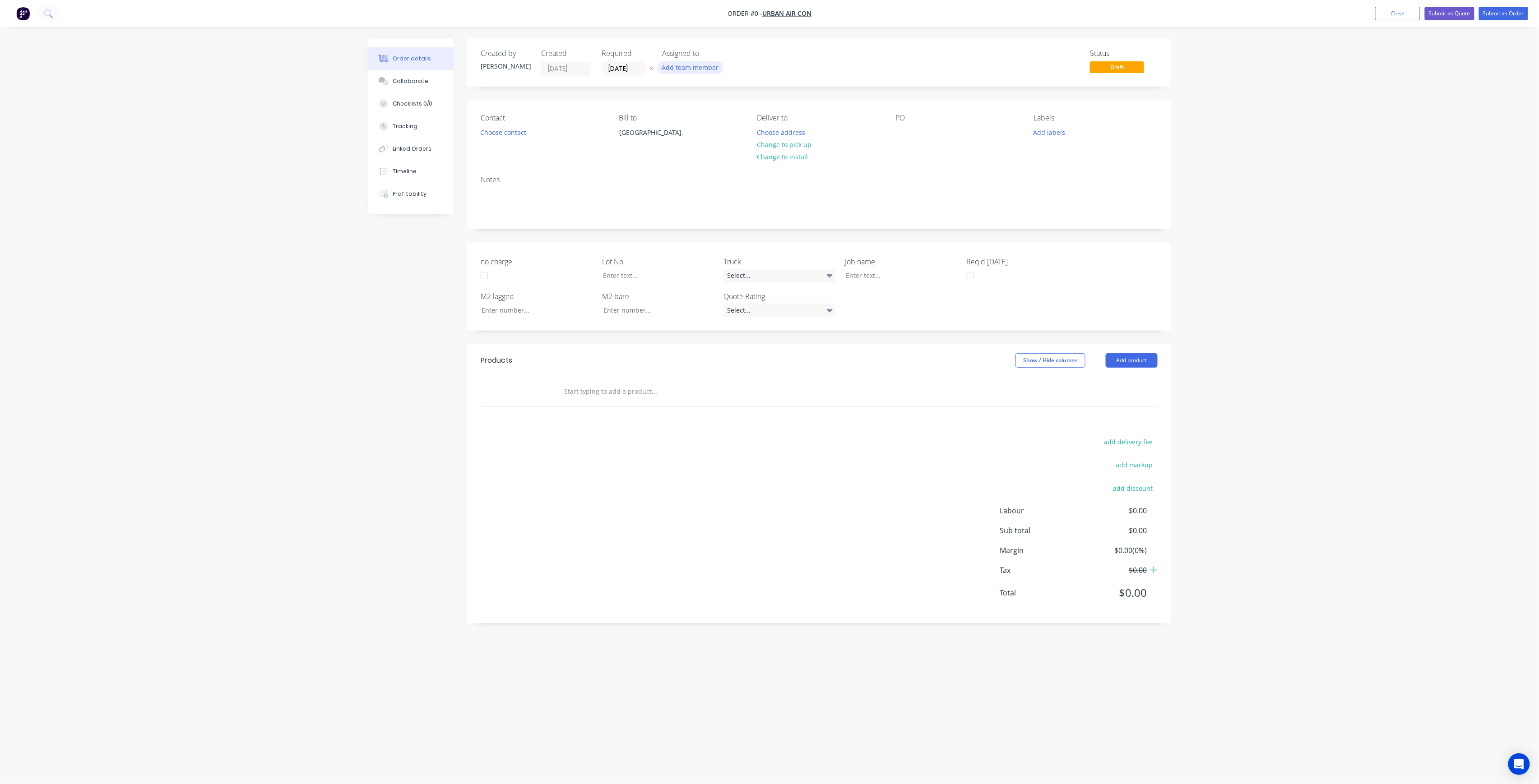
click at [701, 64] on button "Add team member" at bounding box center [690, 67] width 66 height 12
click at [728, 112] on button "[PERSON_NAME] (You)" at bounding box center [730, 118] width 135 height 18
click at [743, 175] on button "[PERSON_NAME]" at bounding box center [730, 181] width 135 height 18
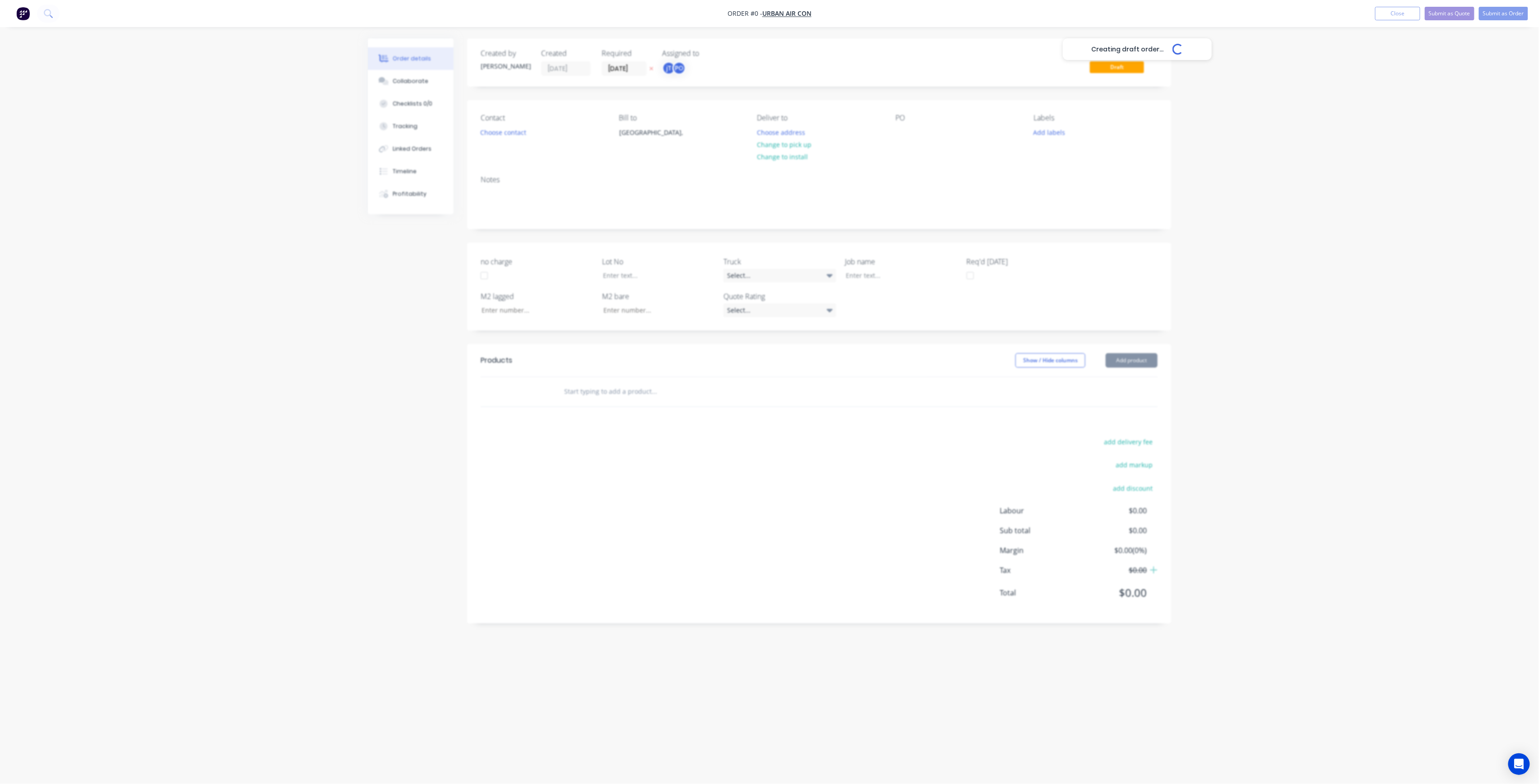
click at [584, 113] on div "Creating draft order... Loading... Order details Collaborate Checklists 0/0 Tra…" at bounding box center [769, 375] width 821 height 674
click at [516, 125] on div "Contact Choose contact" at bounding box center [542, 134] width 124 height 41
click at [517, 136] on button "Choose contact" at bounding box center [503, 132] width 56 height 12
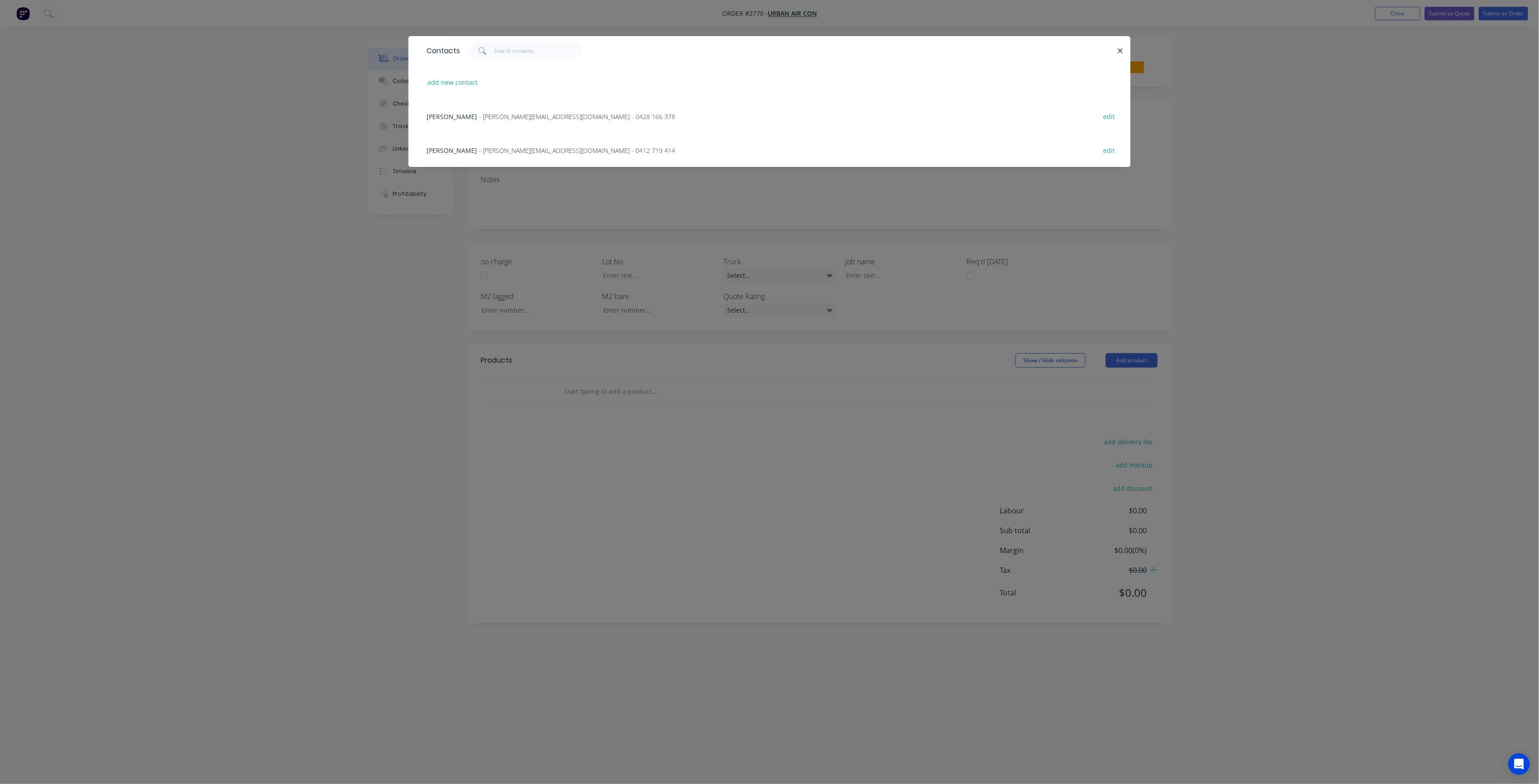
click at [537, 199] on div "Contacts add new contact [PERSON_NAME] - [PERSON_NAME][EMAIL_ADDRESS][DOMAIN_NA…" at bounding box center [769, 392] width 1539 height 784
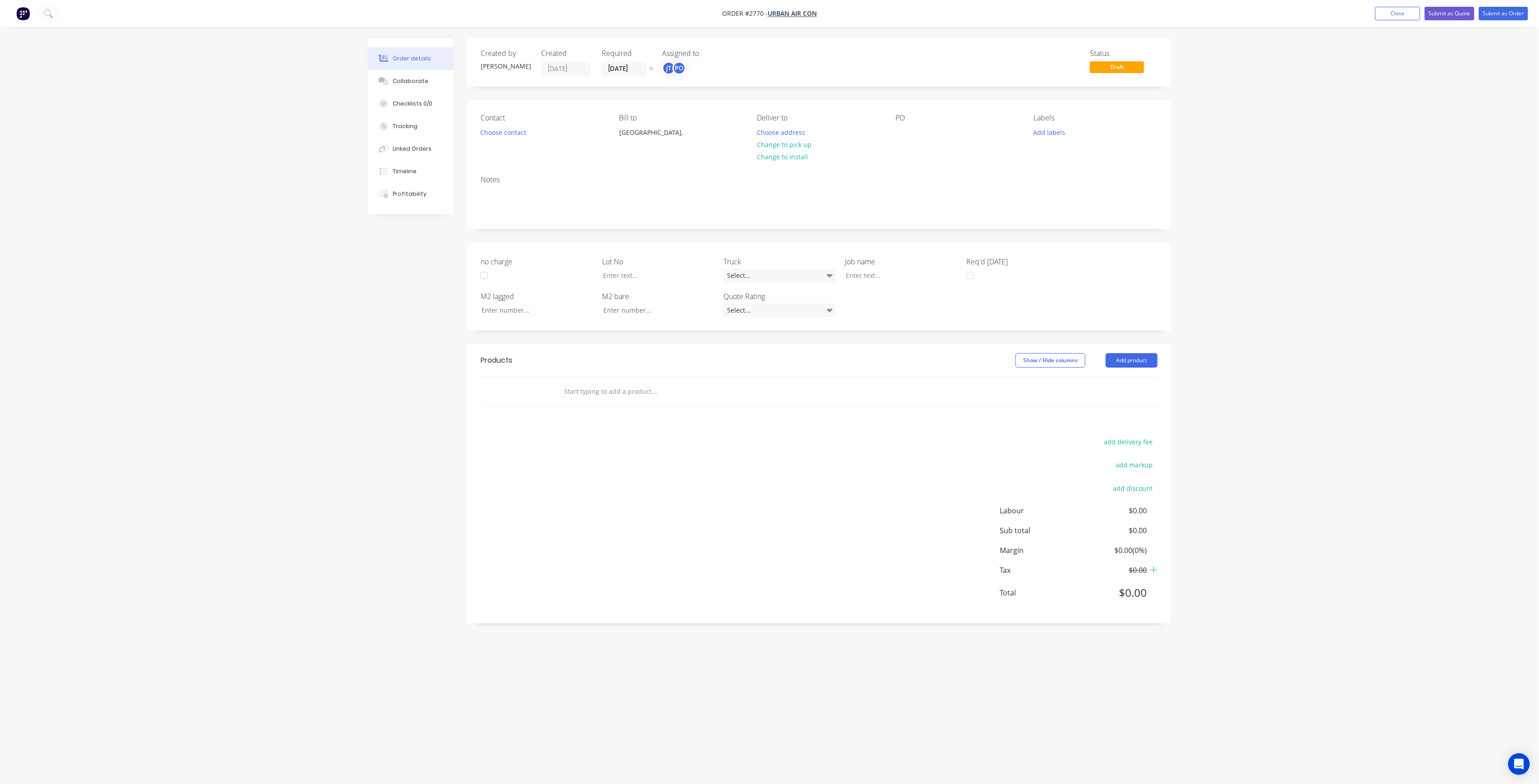
click at [495, 142] on div "Contact Choose contact" at bounding box center [542, 134] width 124 height 41
click at [495, 140] on div "Contact Choose contact" at bounding box center [542, 134] width 124 height 41
click at [497, 136] on button "Choose contact" at bounding box center [503, 132] width 56 height 12
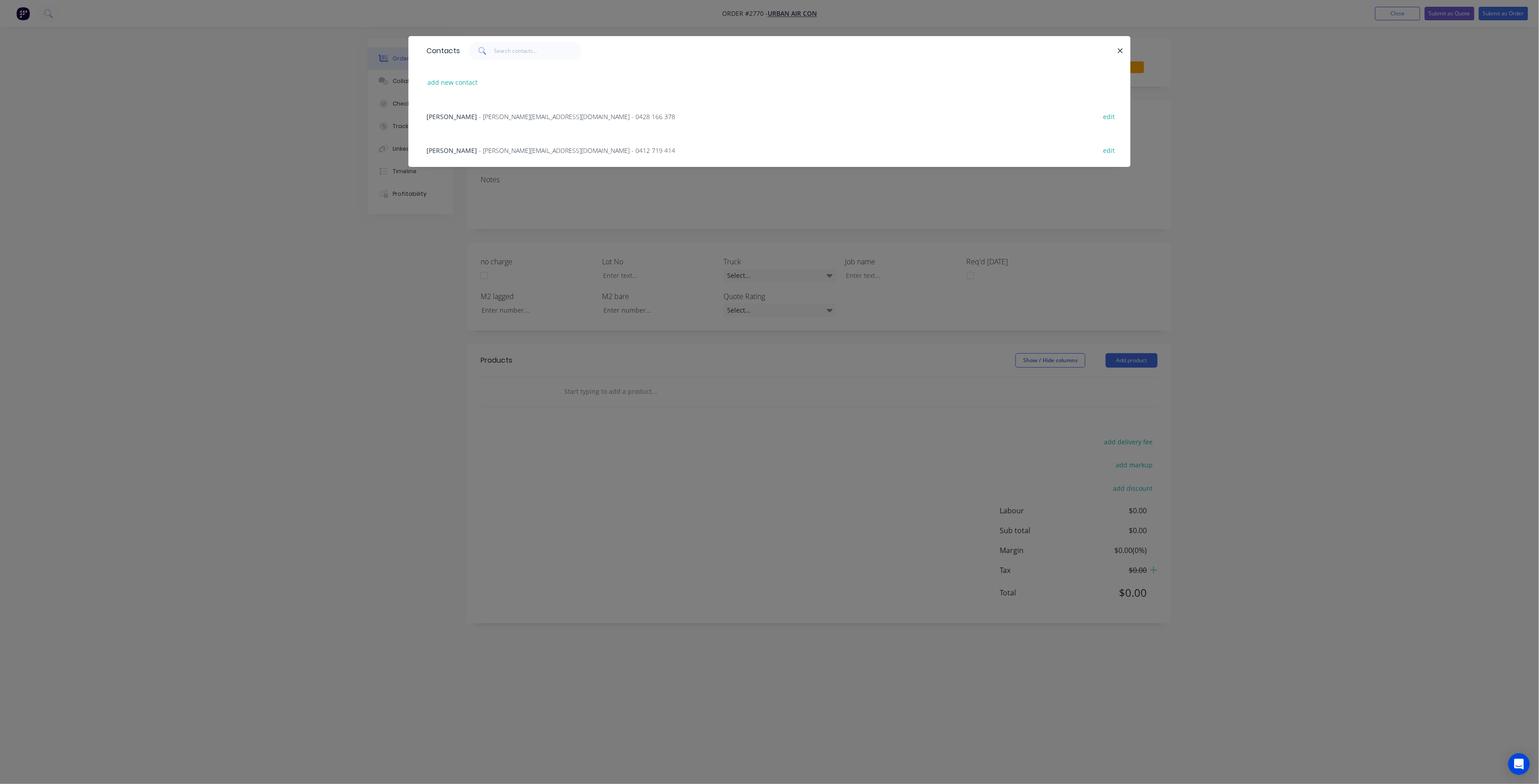
click at [497, 186] on div "Contacts add new contact [PERSON_NAME] - [PERSON_NAME][EMAIL_ADDRESS][DOMAIN_NA…" at bounding box center [769, 392] width 1539 height 784
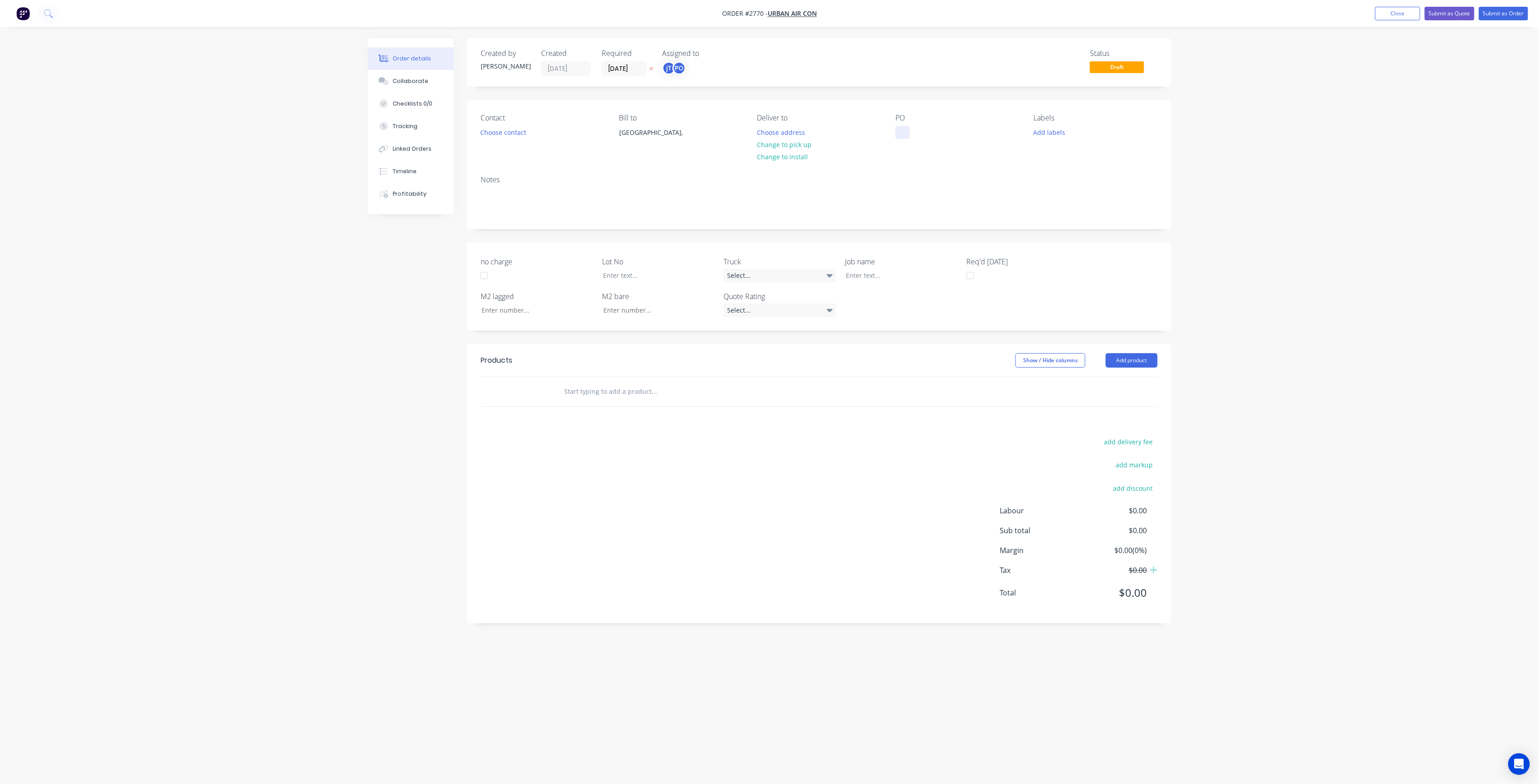
click at [898, 127] on div at bounding box center [902, 133] width 14 height 13
click at [1055, 134] on button "Add labels" at bounding box center [1049, 132] width 42 height 12
click at [1086, 161] on input "text" at bounding box center [1109, 159] width 95 height 18
click at [1060, 218] on button "LOT-322" at bounding box center [1067, 213] width 48 height 12
click at [1089, 152] on input "LOT-322" at bounding box center [1109, 155] width 95 height 18
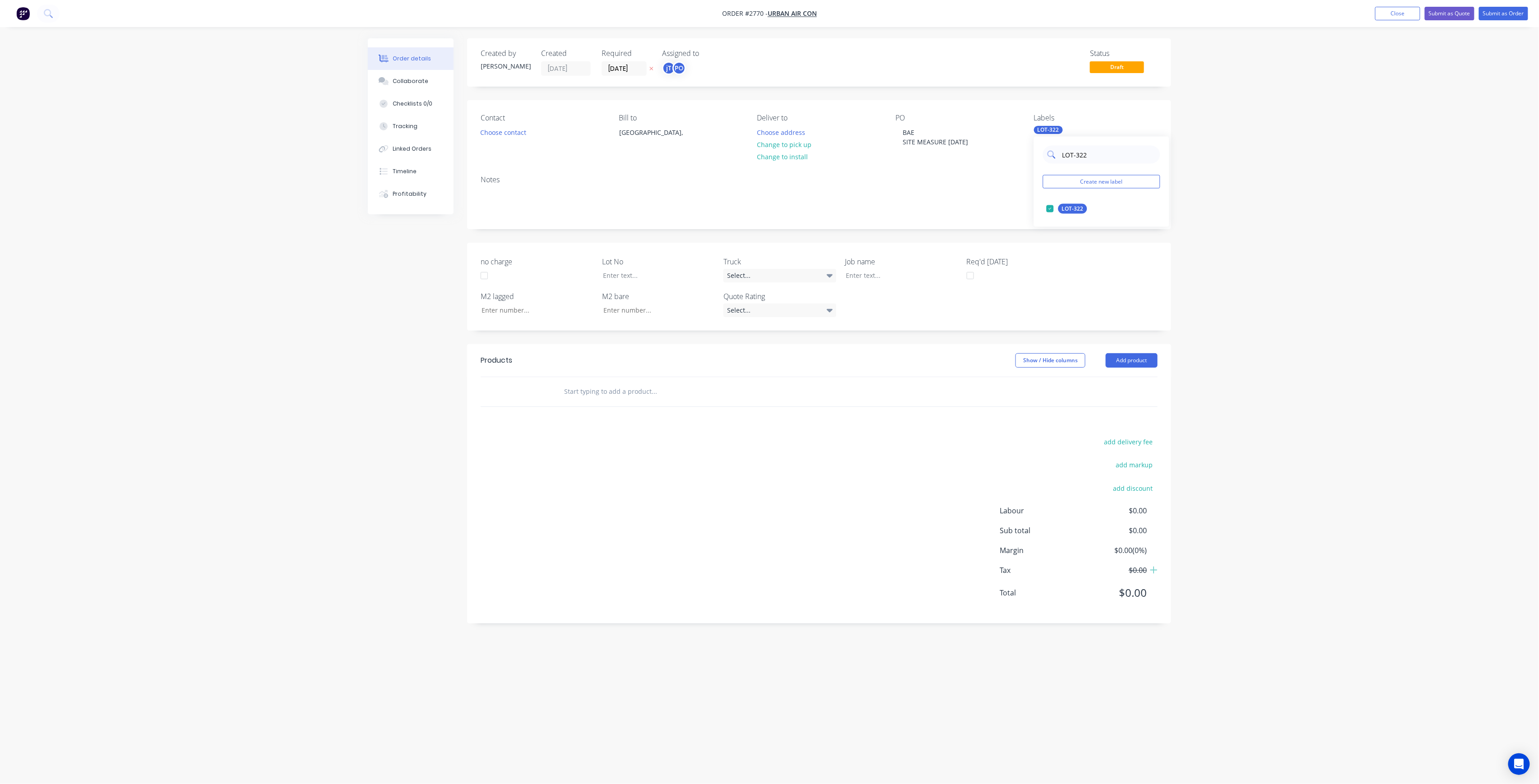
click at [1089, 152] on input "LOT-322" at bounding box center [1109, 155] width 95 height 18
type input "MAI"
click at [1078, 209] on div "Main Contract" at bounding box center [1081, 209] width 45 height 10
drag, startPoint x: 1436, startPoint y: 170, endPoint x: 1429, endPoint y: 172, distance: 7.3
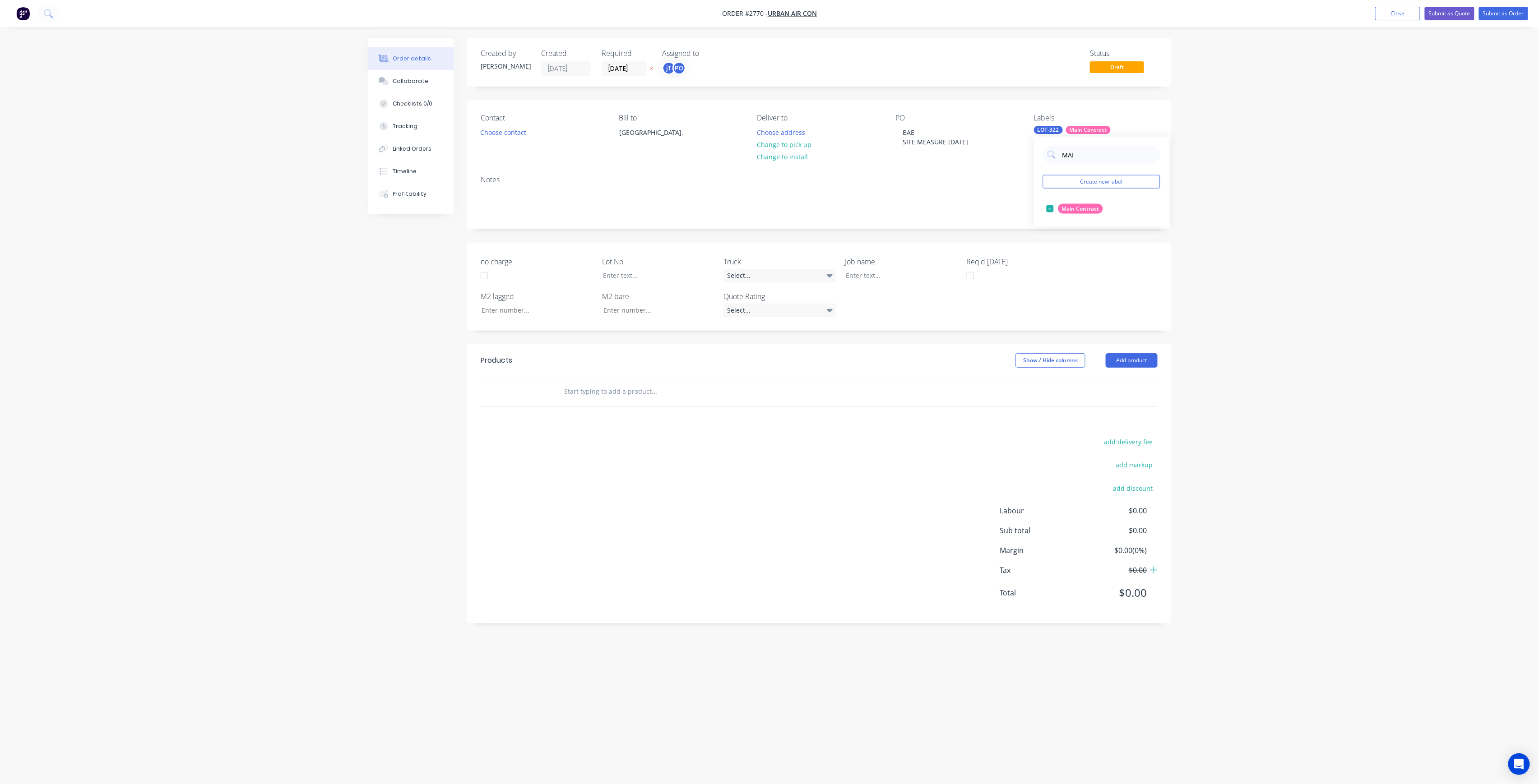
click at [1434, 170] on div "Order details Collaborate Checklists 0/0 Tracking Linked Orders Timeline Profit…" at bounding box center [769, 392] width 1539 height 784
click at [873, 274] on div at bounding box center [895, 276] width 113 height 13
drag, startPoint x: 975, startPoint y: 143, endPoint x: 880, endPoint y: 130, distance: 95.9
click at [880, 130] on div "Contact Choose contact Bill to [GEOGRAPHIC_DATA], Deliver to Choose address Cha…" at bounding box center [819, 135] width 704 height 68
copy div "BAE SITE MEASURE [DATE]"
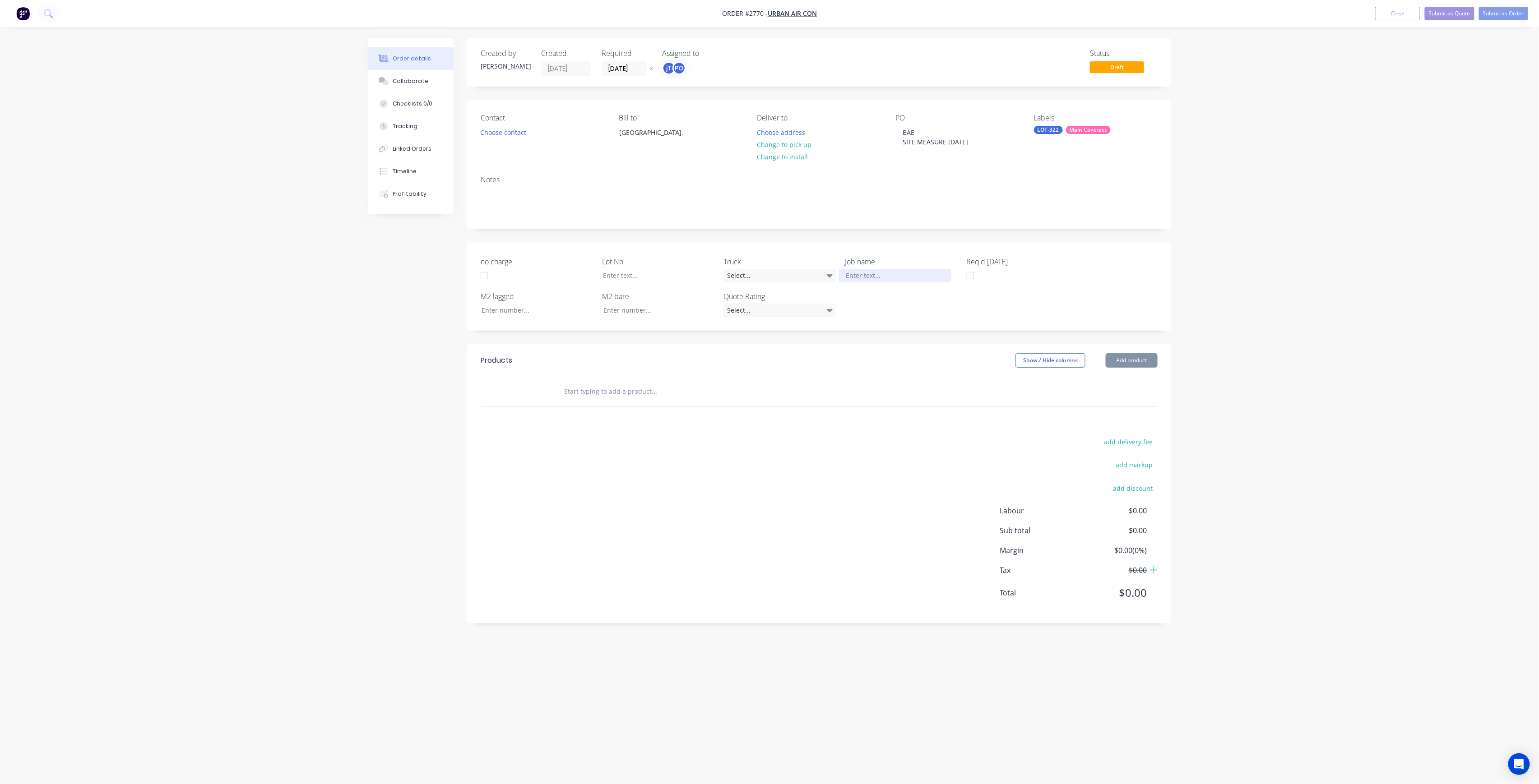
click at [892, 269] on div at bounding box center [895, 276] width 113 height 13
paste div
click at [860, 273] on div "BAE SITE MEASURE [DATE]" at bounding box center [895, 276] width 113 height 13
click at [674, 273] on div at bounding box center [652, 276] width 113 height 13
drag, startPoint x: 627, startPoint y: 392, endPoint x: 630, endPoint y: 396, distance: 5.0
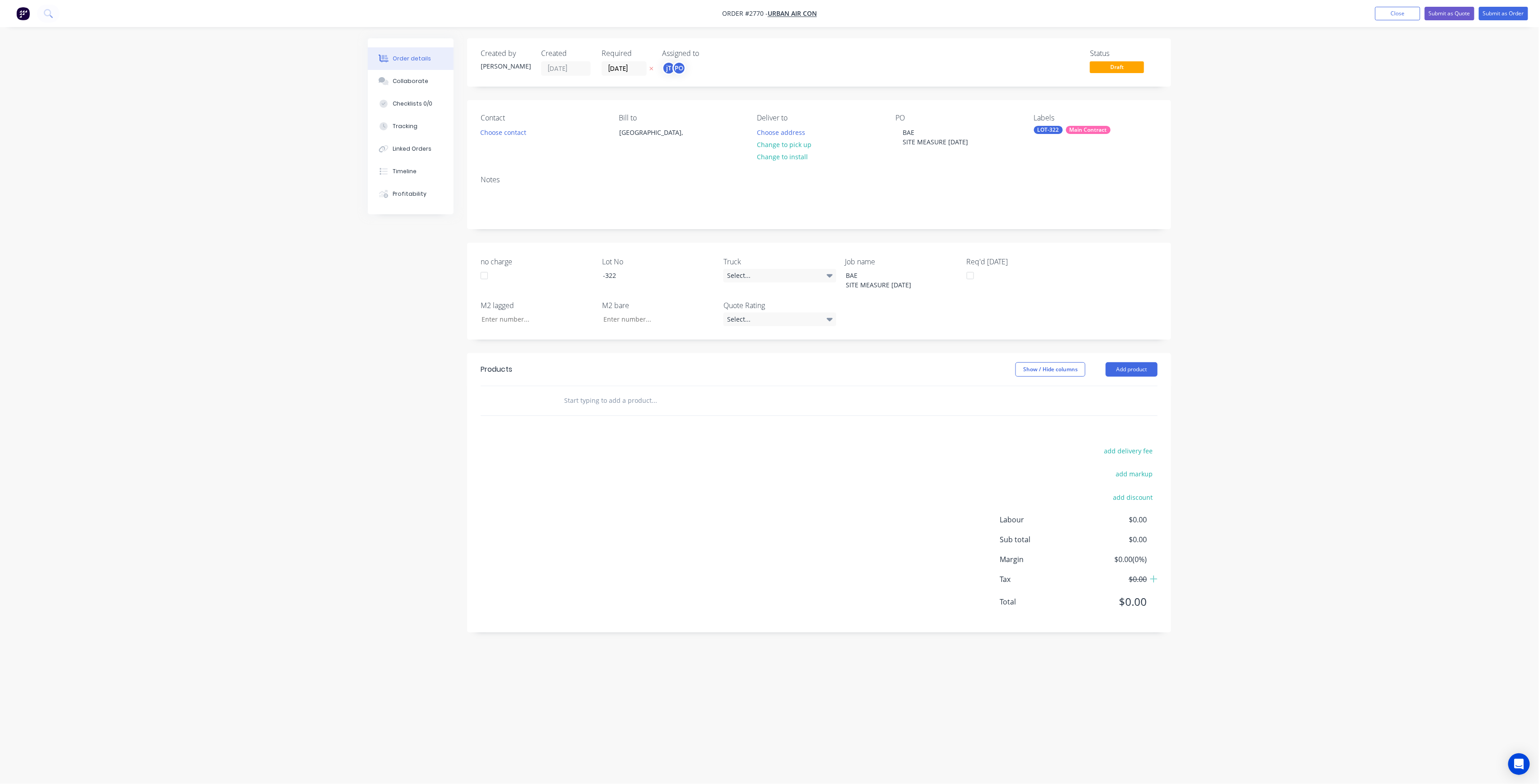
click at [627, 392] on div at bounding box center [715, 400] width 325 height 29
click at [631, 396] on input "text" at bounding box center [654, 401] width 180 height 18
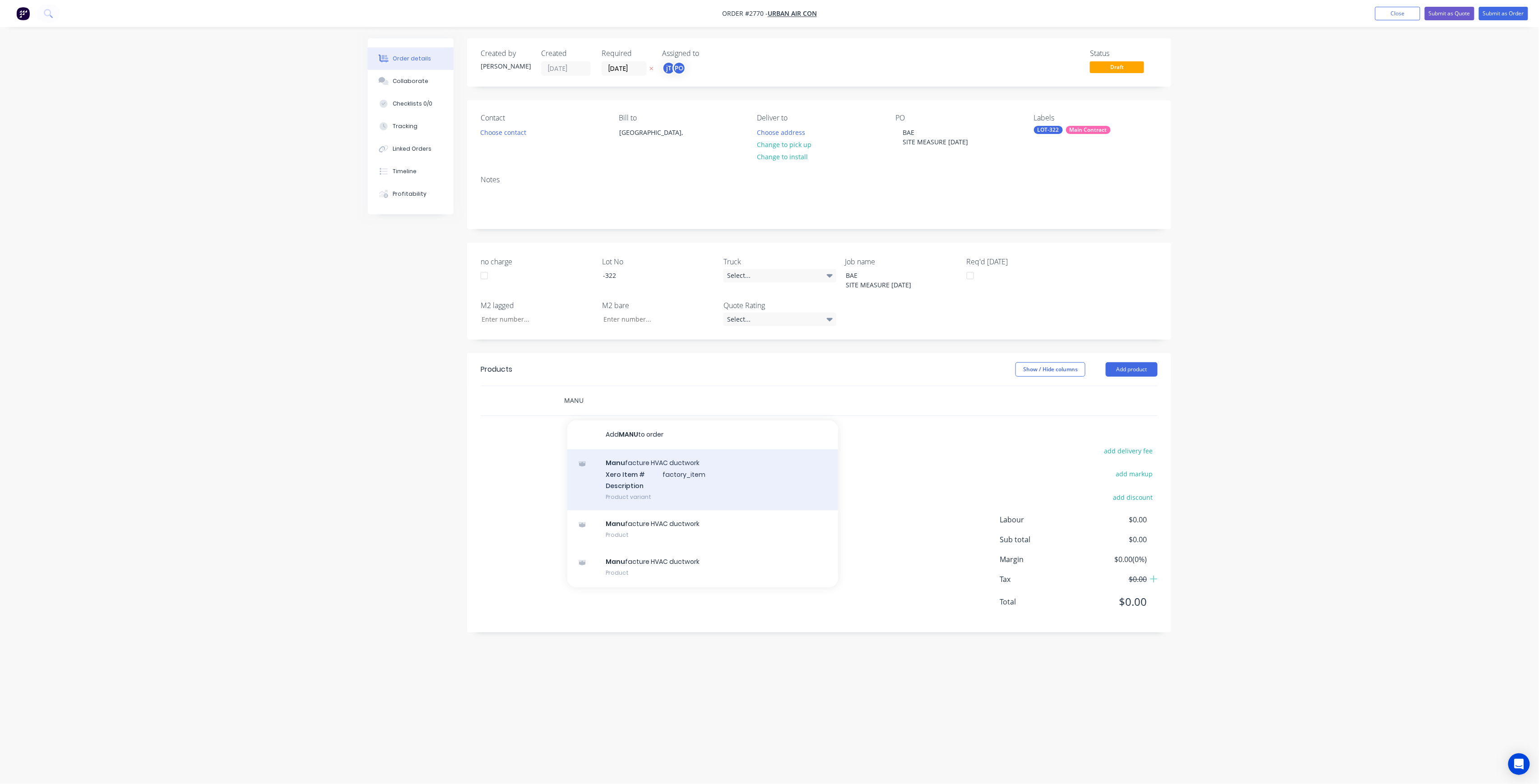
type input "MANU"
click at [608, 464] on div "Manu facture HVAC ductwork Xero Item # factory_item Description Product variant" at bounding box center [703, 479] width 271 height 61
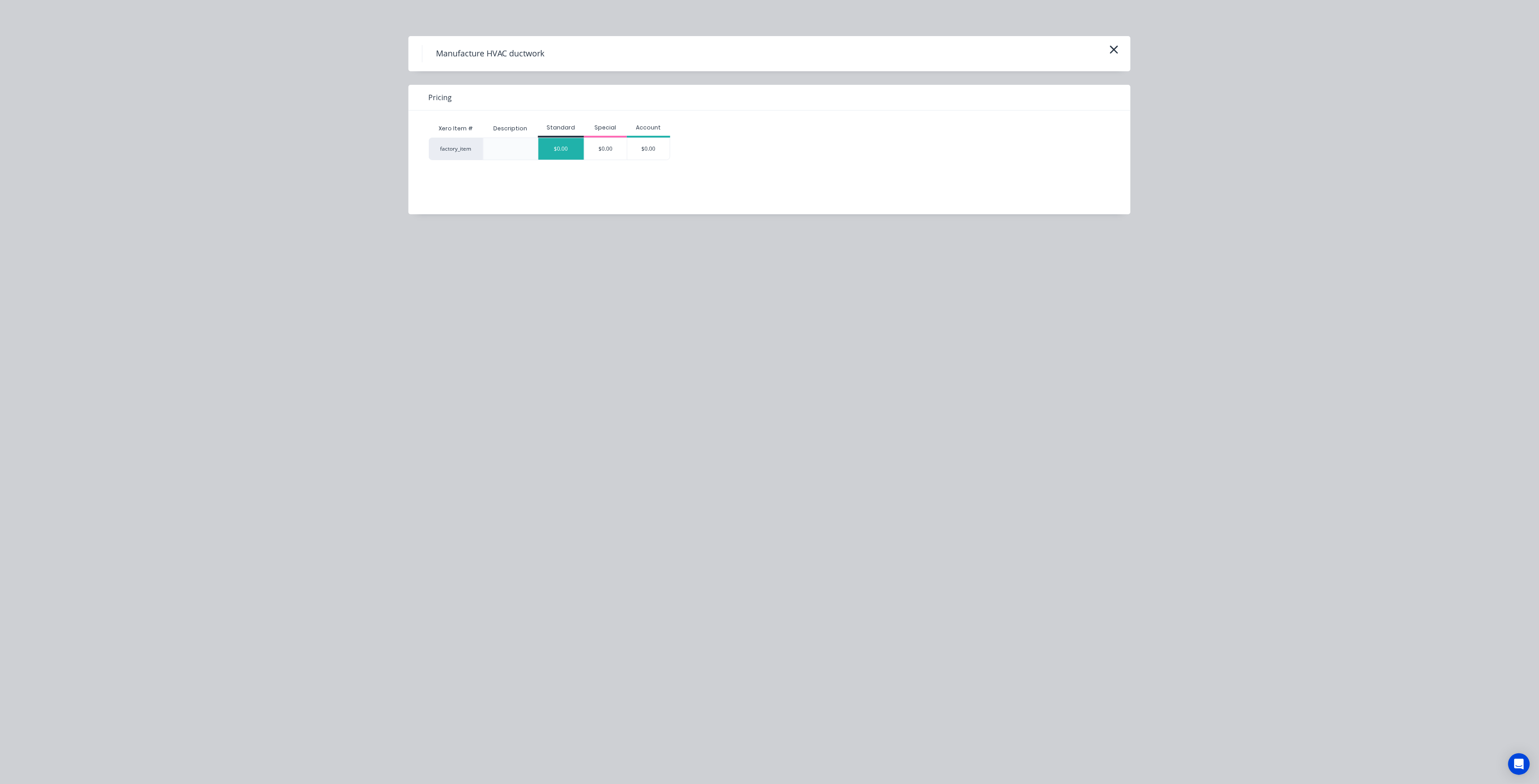
click at [551, 143] on div "$0.00" at bounding box center [561, 149] width 46 height 22
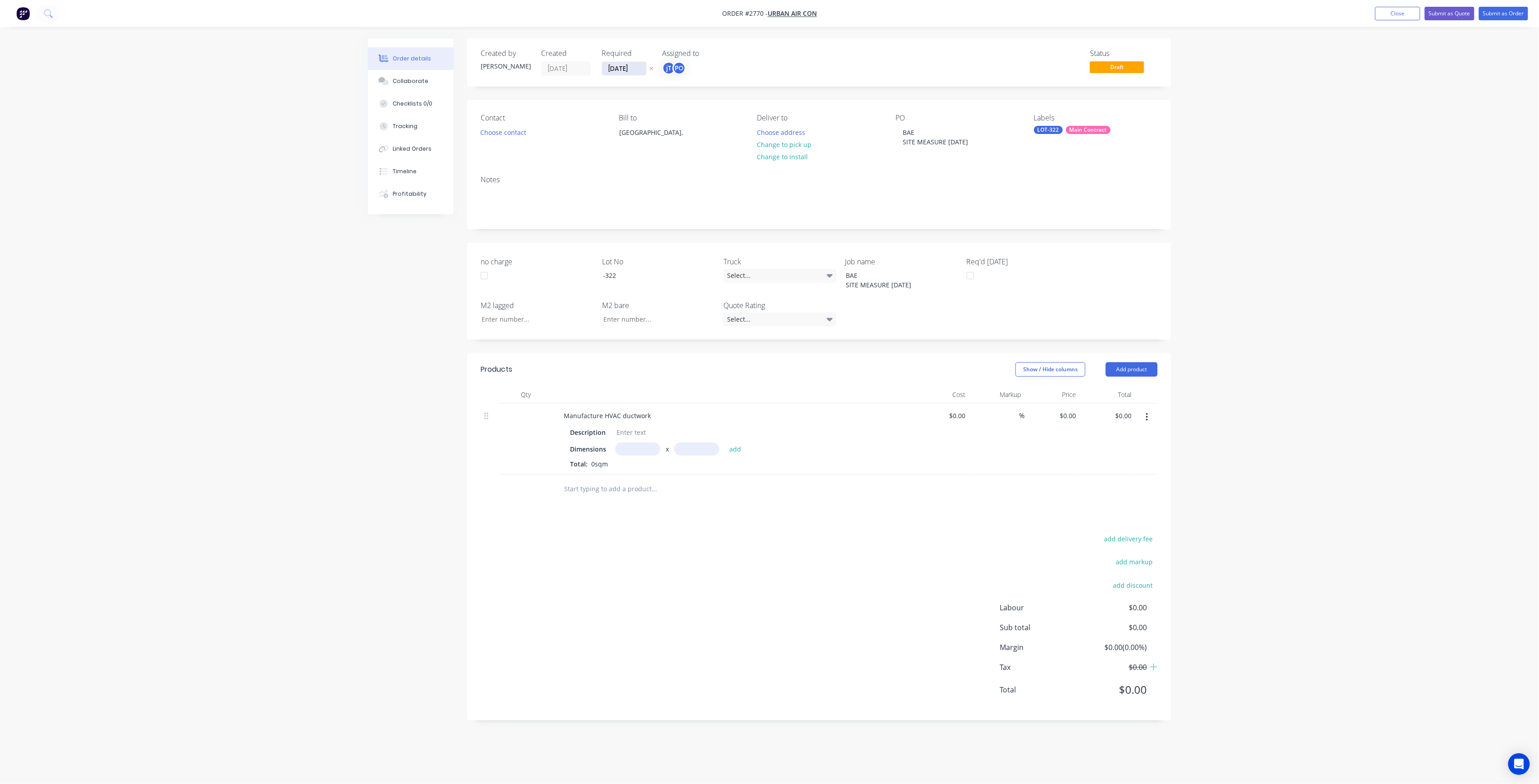
click at [617, 65] on input "[DATE]" at bounding box center [624, 68] width 44 height 13
click at [703, 115] on div "5" at bounding box center [705, 114] width 13 height 13
type input "[DATE]"
click at [1483, 11] on button "Submit as Order" at bounding box center [1503, 13] width 49 height 13
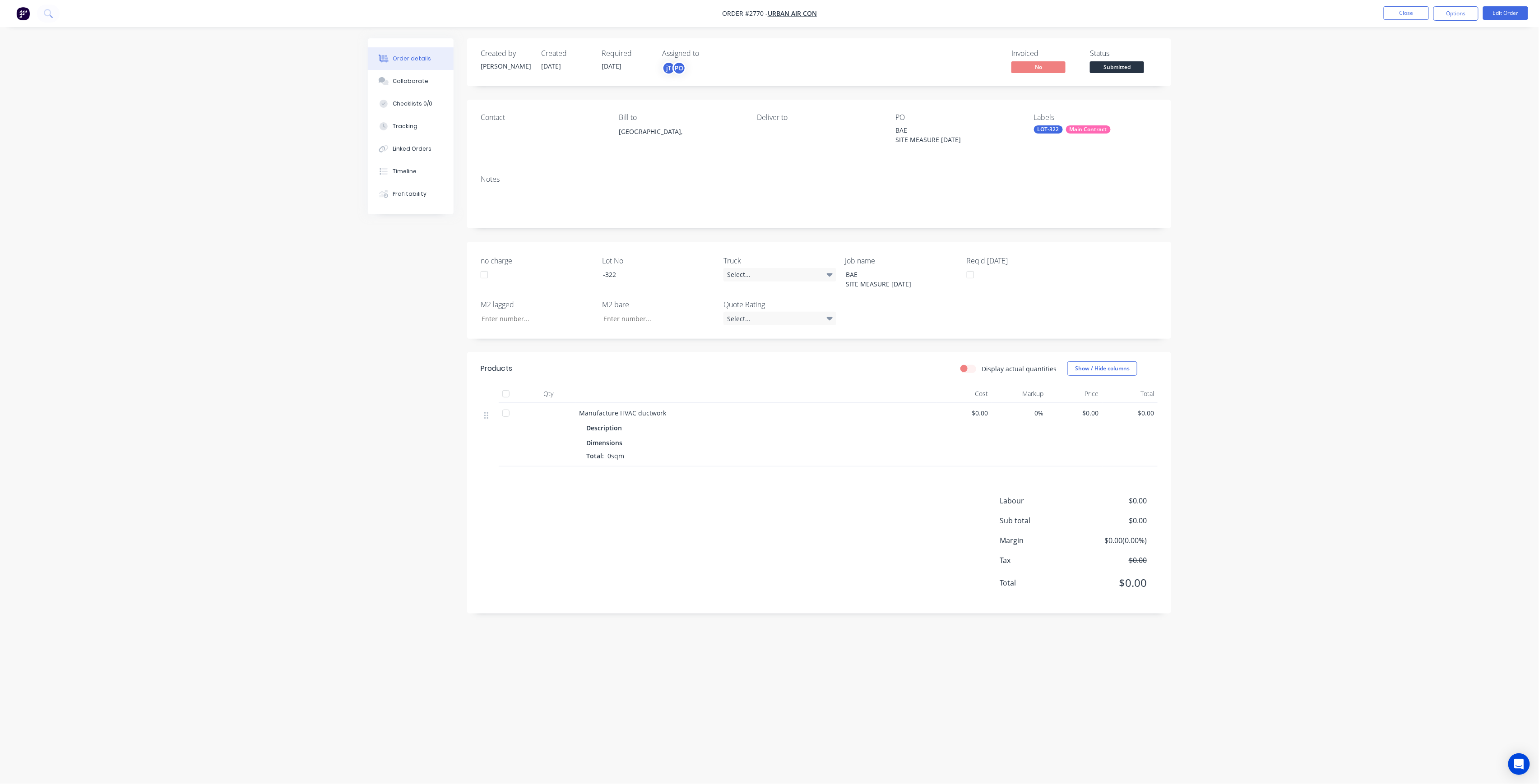
click at [1144, 60] on div "Status Submitted" at bounding box center [1124, 62] width 68 height 27
click at [1136, 62] on span "Submitted" at bounding box center [1116, 67] width 54 height 12
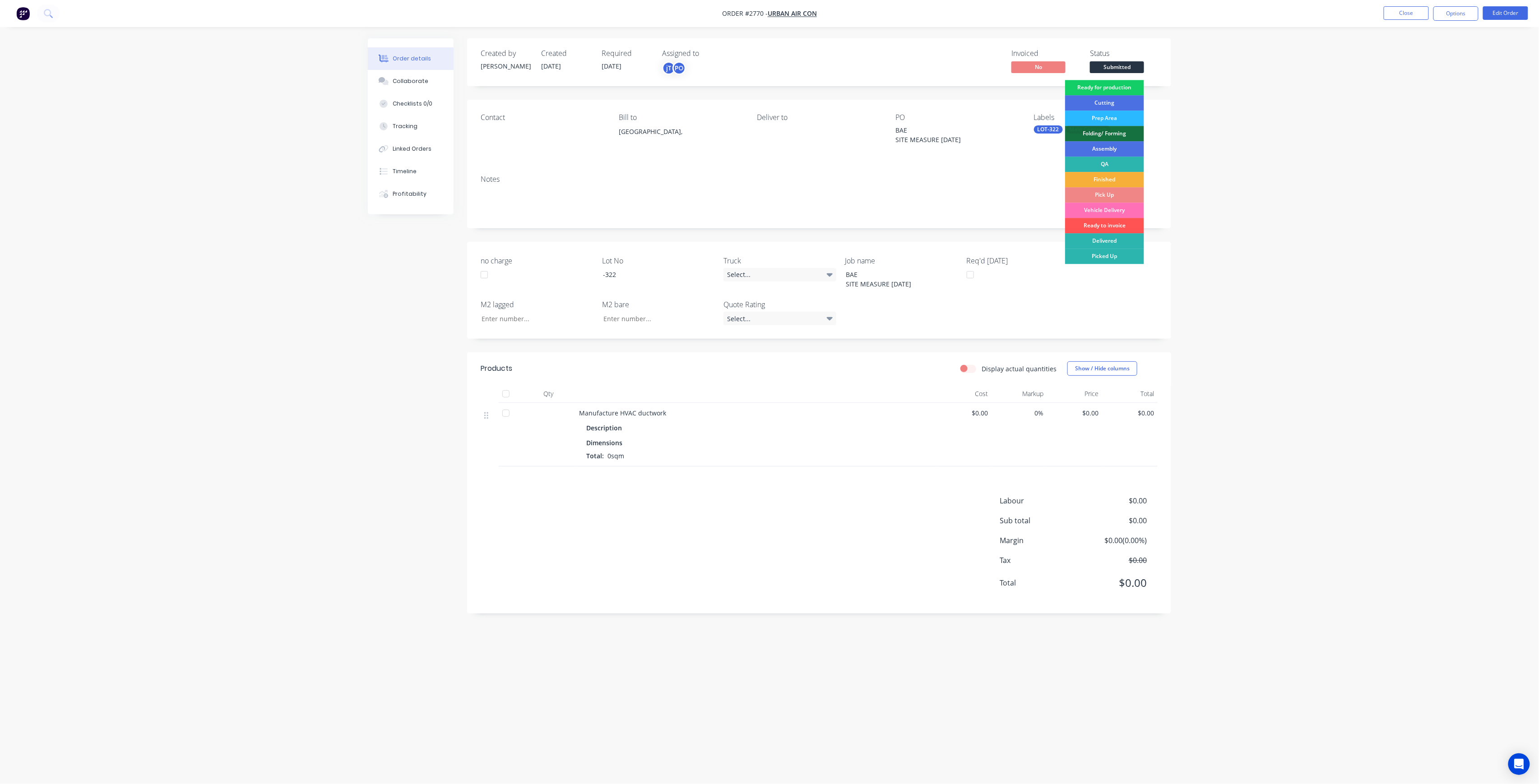
click at [1133, 82] on div "Ready for production" at bounding box center [1104, 87] width 79 height 15
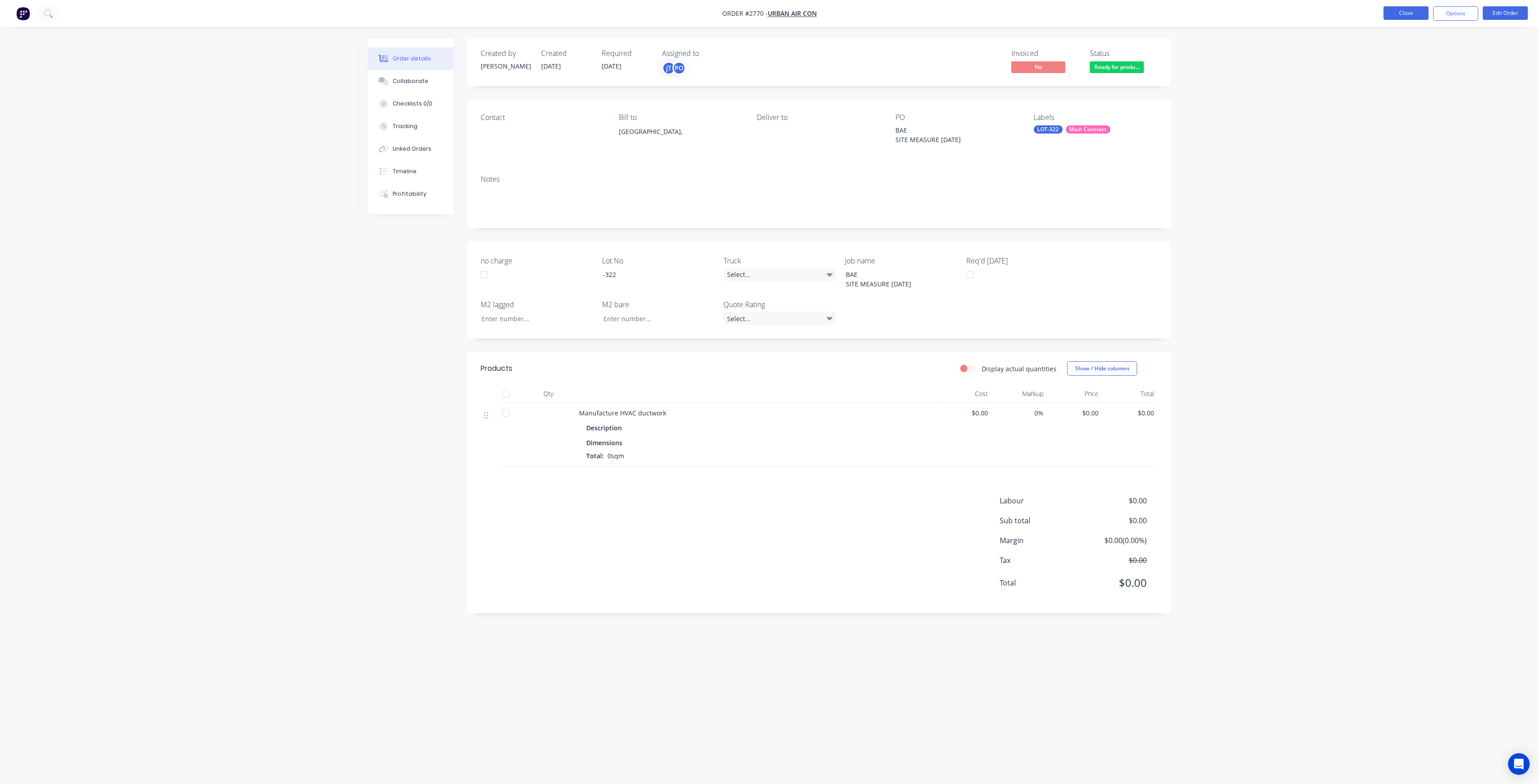
click at [1406, 11] on button "Close" at bounding box center [1406, 13] width 45 height 13
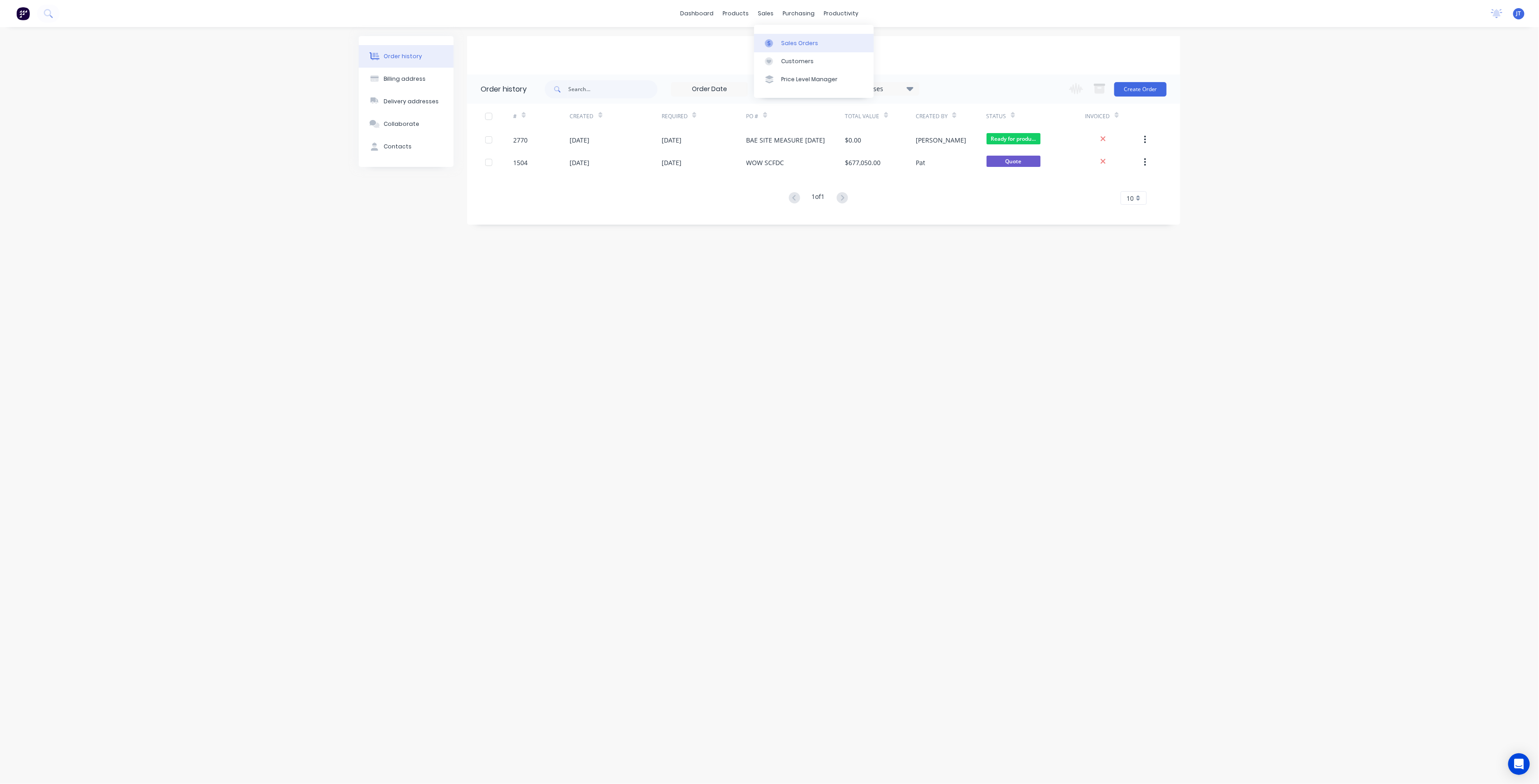
click at [777, 40] on div at bounding box center [772, 43] width 13 height 8
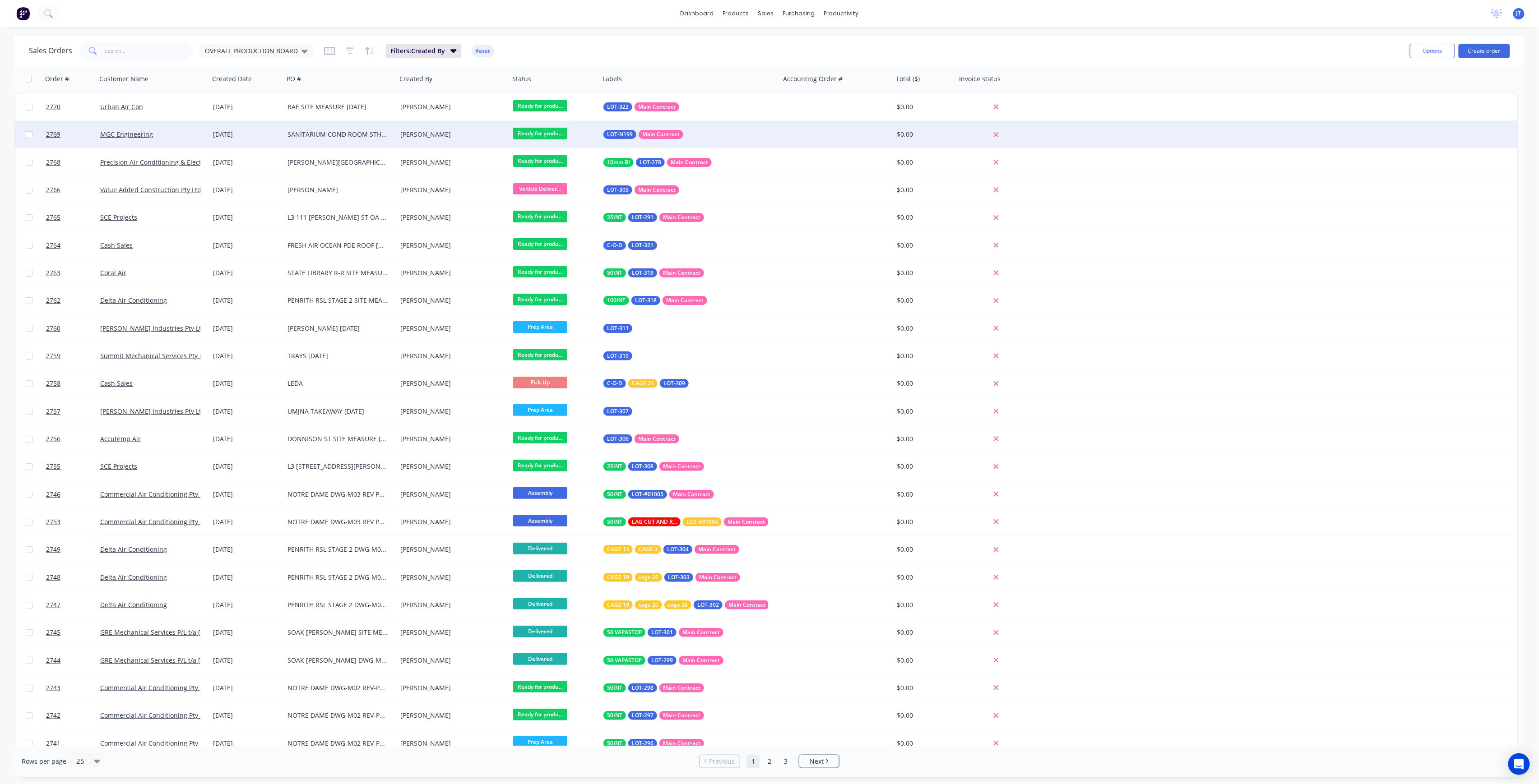
click at [350, 129] on div "SANITARIUM COND ROOM STH SITE MEASURE BIRD WIRES" at bounding box center [341, 135] width 113 height 27
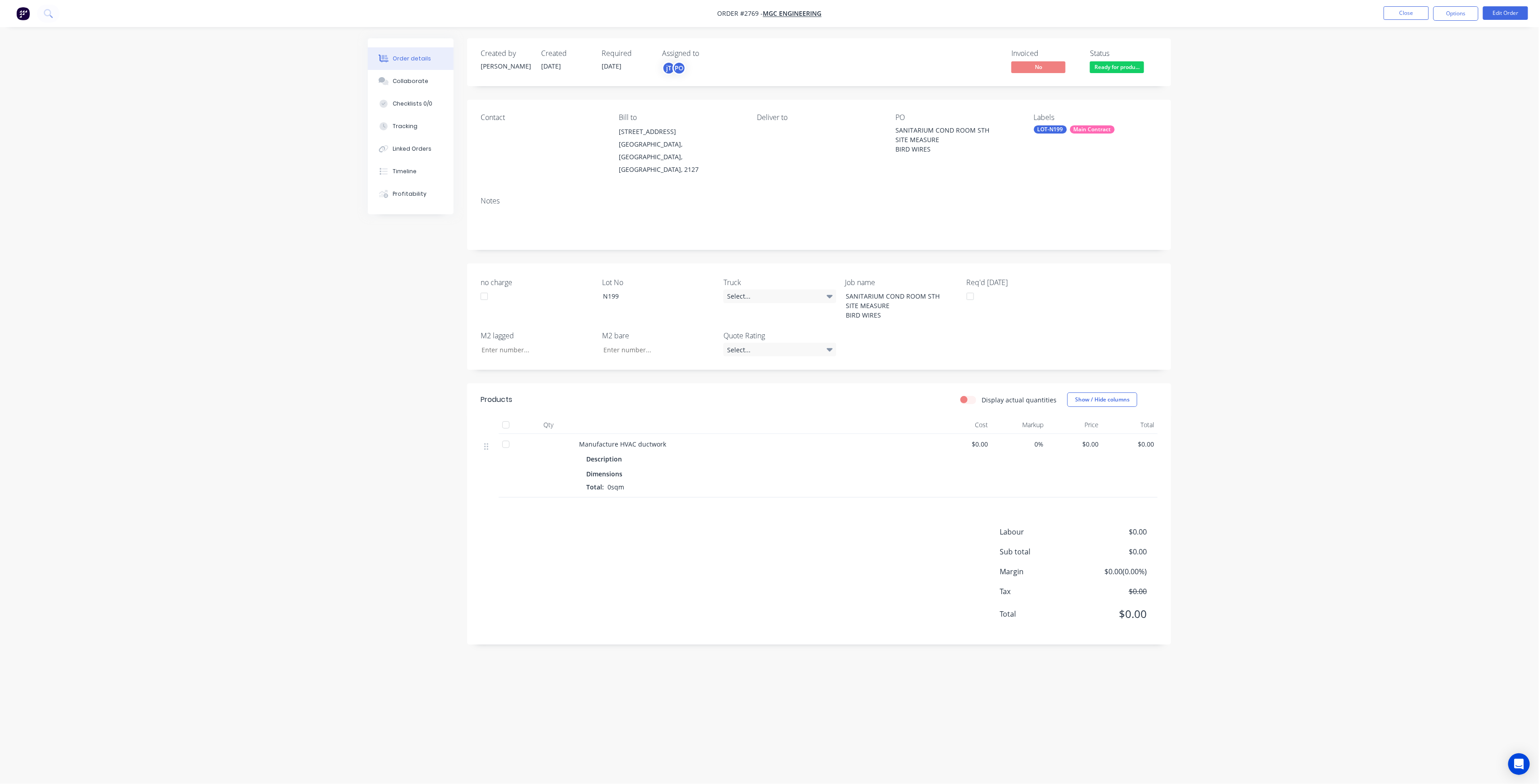
click at [617, 66] on span "[DATE]" at bounding box center [611, 66] width 20 height 8
click at [1497, 9] on button "Edit Order" at bounding box center [1506, 13] width 45 height 13
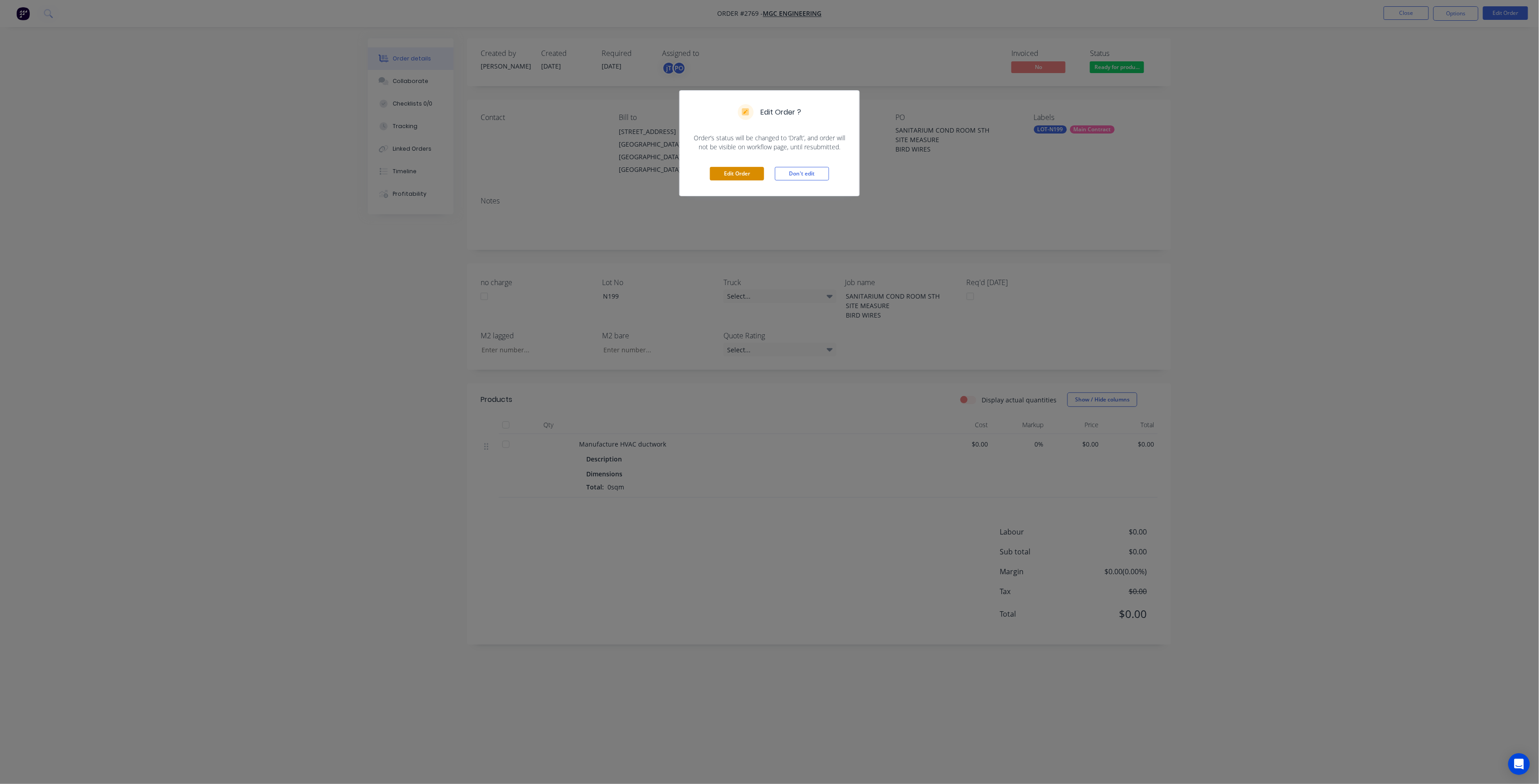
click at [748, 173] on button "Edit Order" at bounding box center [737, 174] width 54 height 13
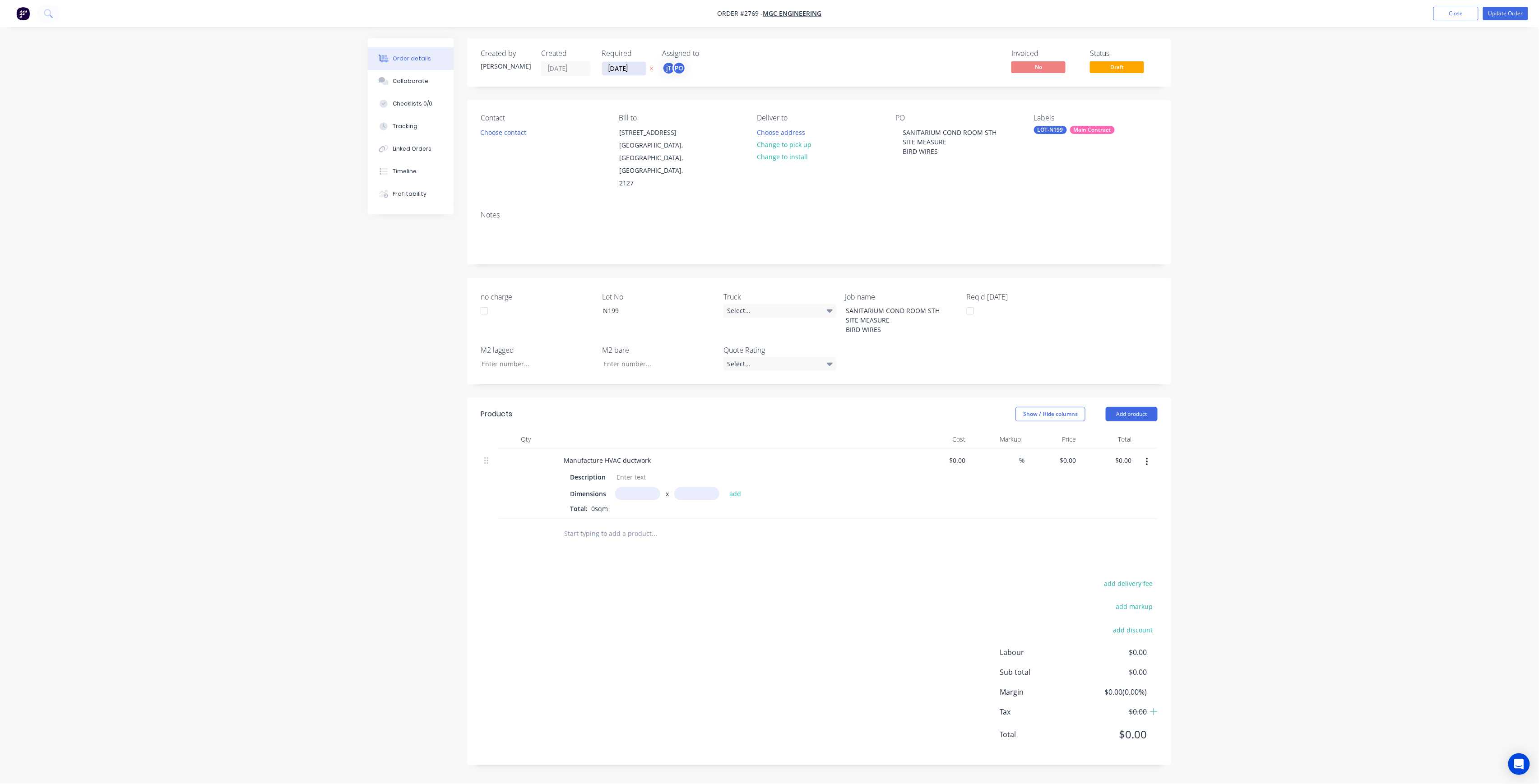
click at [634, 65] on input "[DATE]" at bounding box center [624, 68] width 44 height 13
click at [708, 112] on div "5" at bounding box center [705, 114] width 13 height 13
type input "[DATE]"
click at [1502, 17] on button "Update Order" at bounding box center [1506, 13] width 45 height 13
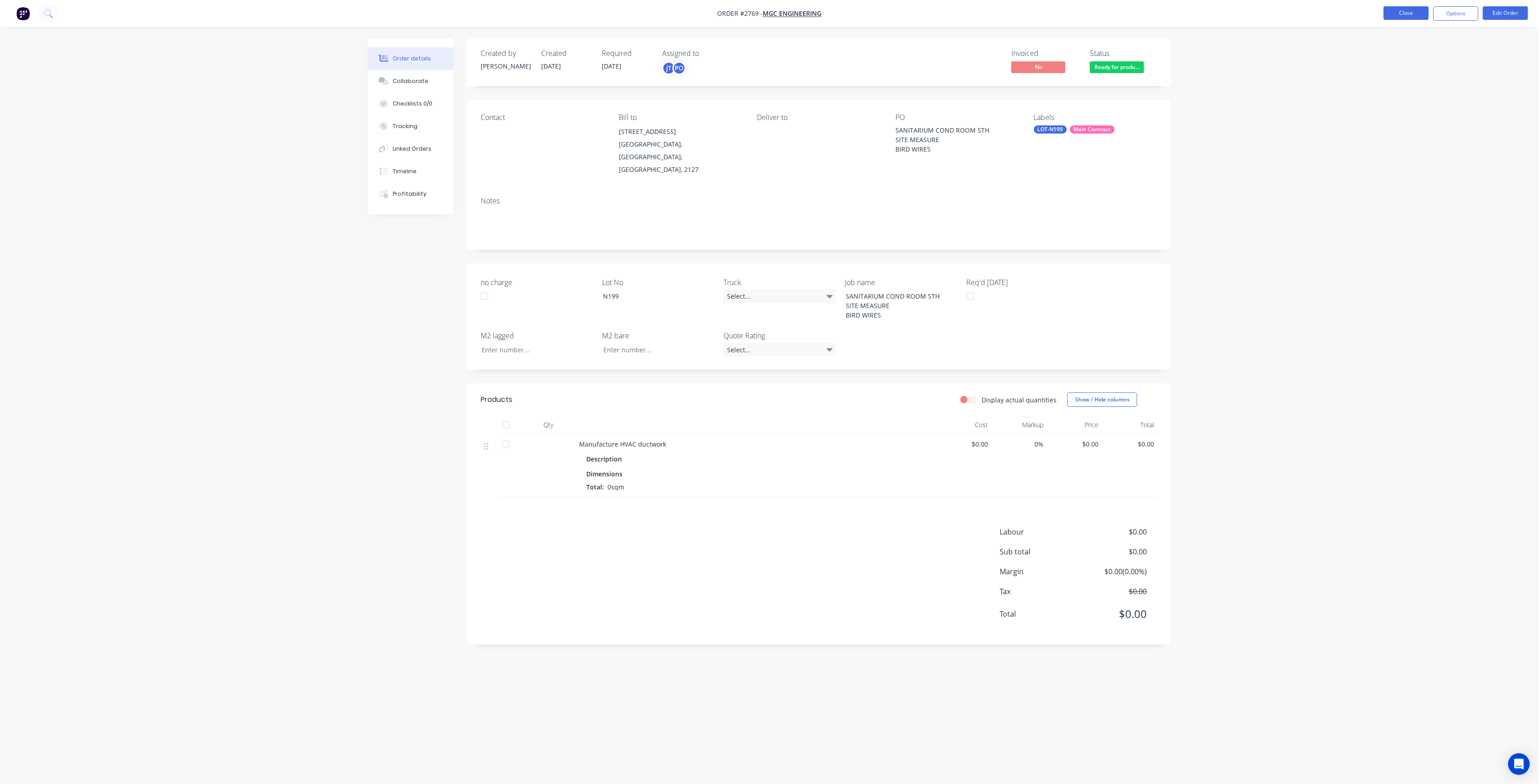
click at [1409, 13] on button "Close" at bounding box center [1406, 13] width 45 height 13
